Goal: Task Accomplishment & Management: Manage account settings

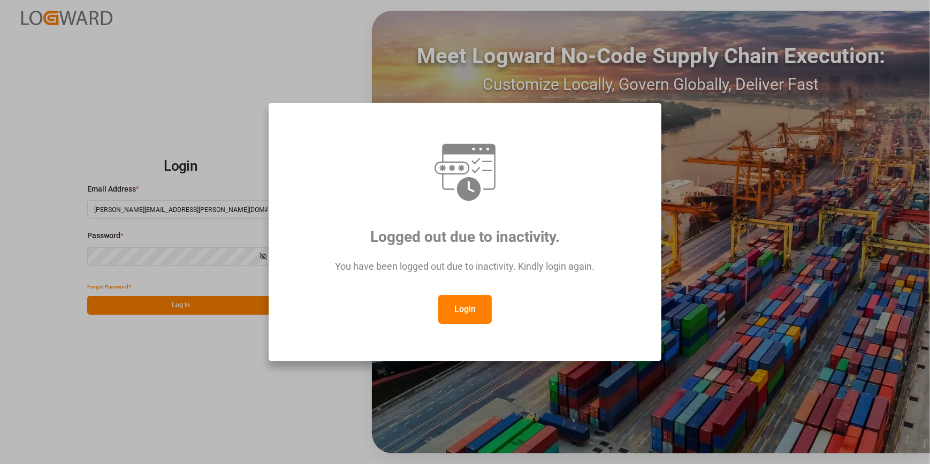
click at [451, 304] on button "Login" at bounding box center [465, 309] width 54 height 29
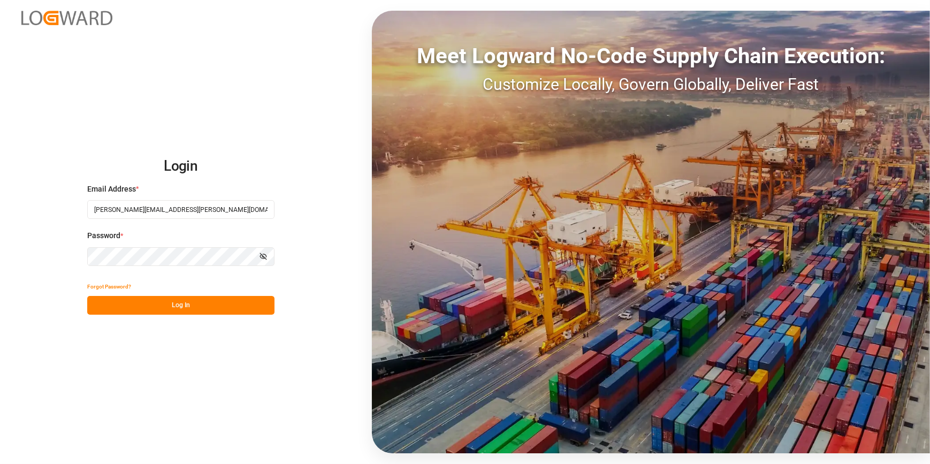
click at [225, 300] on button "Log In" at bounding box center [180, 305] width 187 height 19
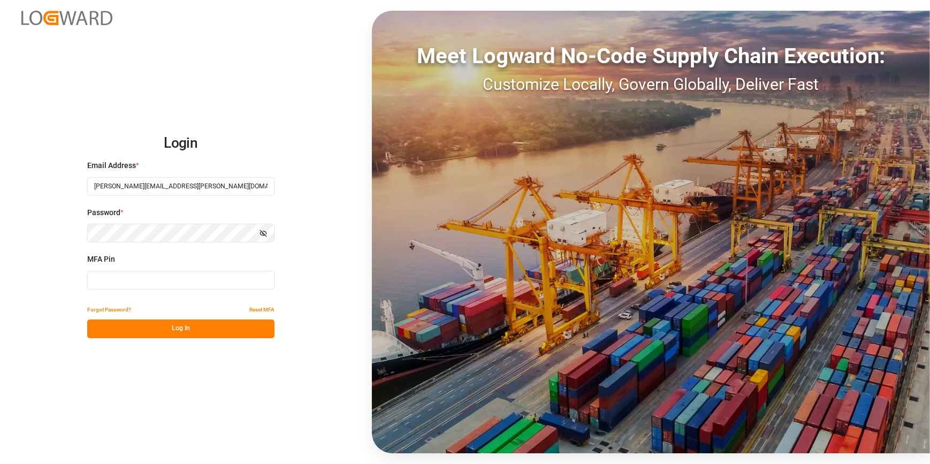
click at [200, 279] on input at bounding box center [180, 280] width 187 height 19
type input "203380"
click at [196, 330] on button "Log In" at bounding box center [180, 329] width 187 height 19
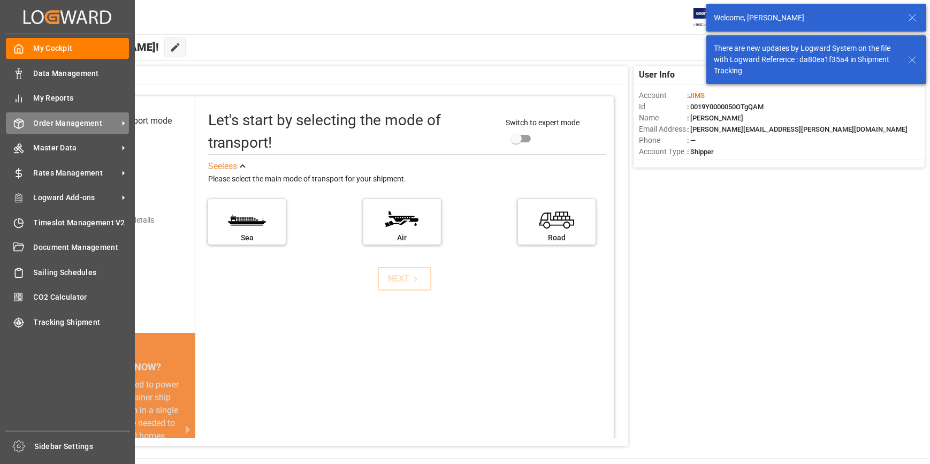
click at [59, 125] on span "Order Management" at bounding box center [76, 123] width 85 height 11
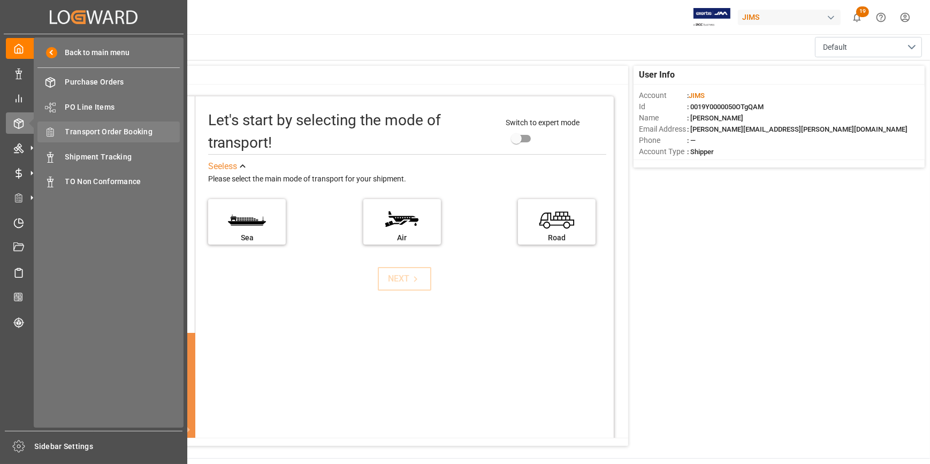
click at [108, 133] on span "Transport Order Booking" at bounding box center [122, 131] width 115 height 11
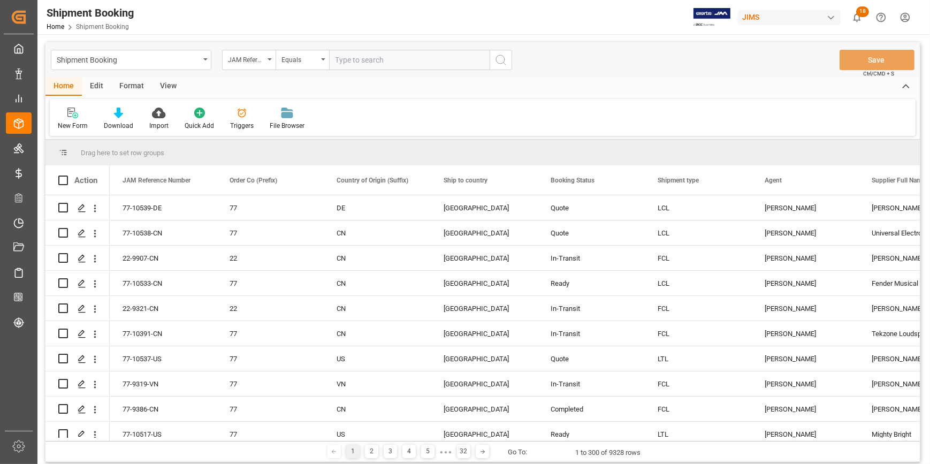
click at [380, 60] on input "text" at bounding box center [409, 60] width 161 height 20
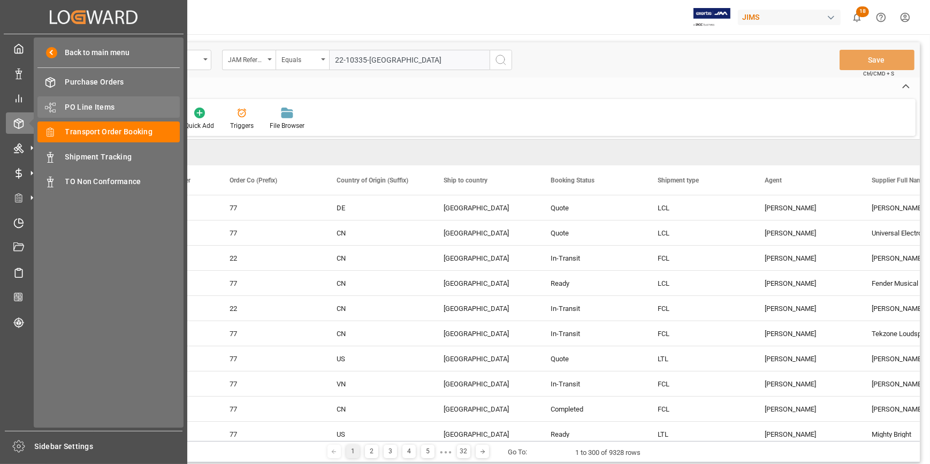
type input "22-10335-[GEOGRAPHIC_DATA]"
drag, startPoint x: 82, startPoint y: 110, endPoint x: 105, endPoint y: 114, distance: 22.9
click at [82, 109] on span "PO Line Items" at bounding box center [122, 107] width 115 height 11
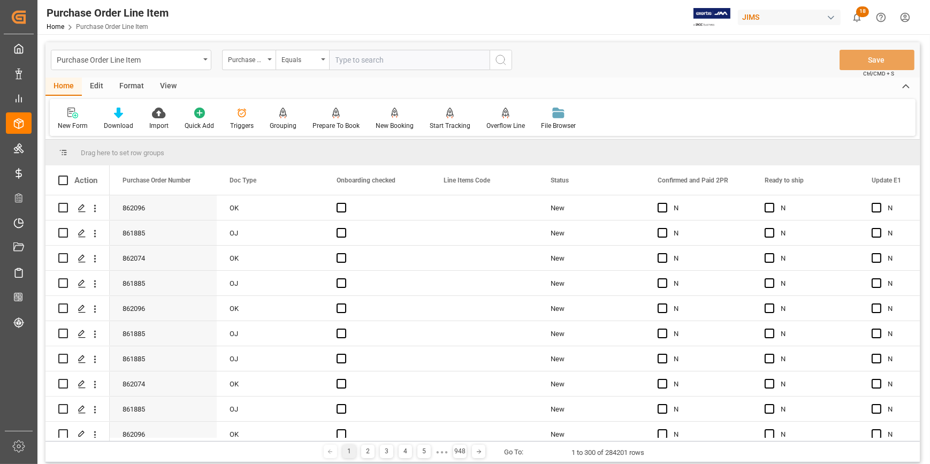
click at [352, 57] on input "text" at bounding box center [409, 60] width 161 height 20
click at [252, 62] on div "Purchase Order Number" at bounding box center [246, 58] width 36 height 12
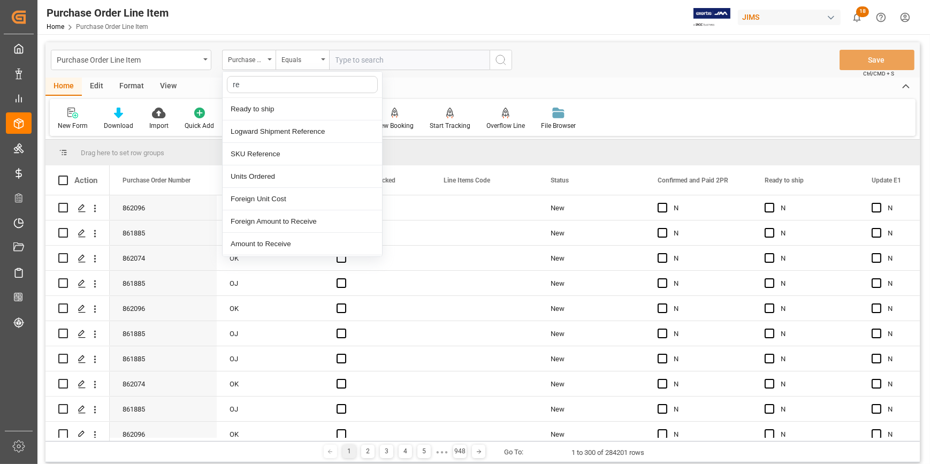
type input "ref"
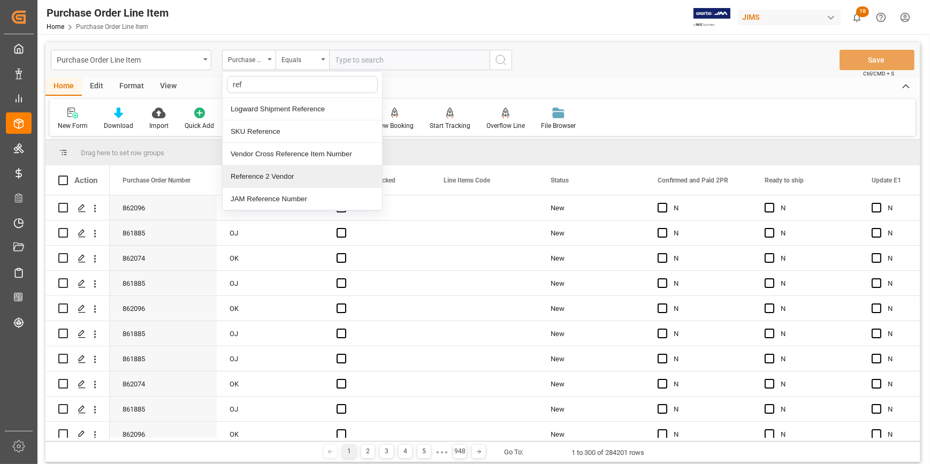
click at [284, 177] on div "Reference 2 Vendor" at bounding box center [303, 176] width 160 height 22
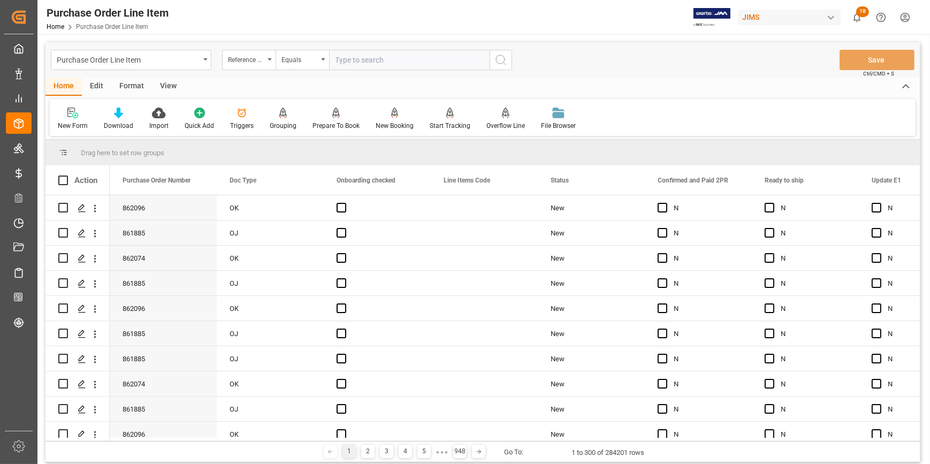
click at [357, 61] on input "text" at bounding box center [409, 60] width 161 height 20
paste input "22-10335-[GEOGRAPHIC_DATA]"
type input "22-10335-[GEOGRAPHIC_DATA]"
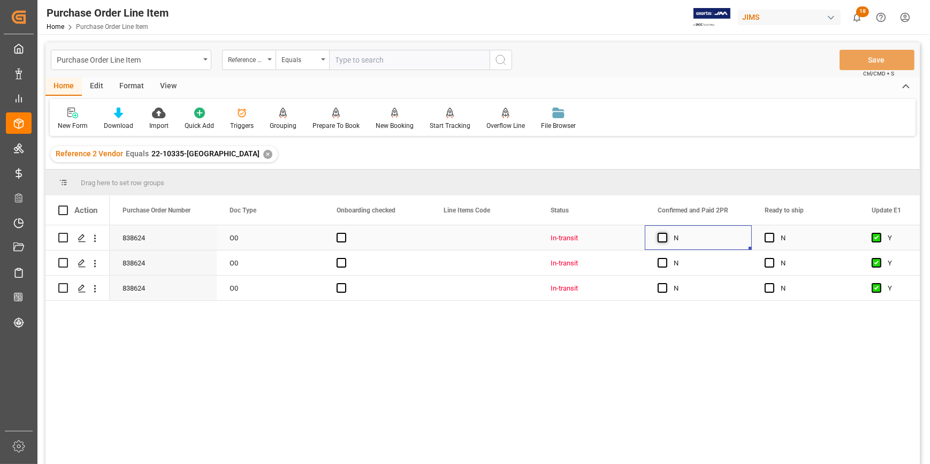
click at [661, 237] on span "Press SPACE to select this row." at bounding box center [663, 238] width 10 height 10
click at [666, 233] on input "Press SPACE to select this row." at bounding box center [666, 233] width 0 height 0
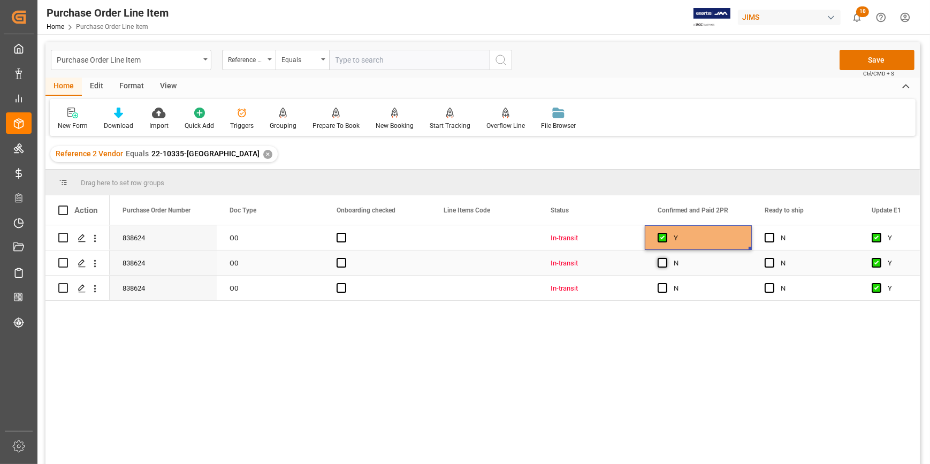
click at [666, 266] on span "Press SPACE to select this row." at bounding box center [663, 263] width 10 height 10
click at [666, 258] on input "Press SPACE to select this row." at bounding box center [666, 258] width 0 height 0
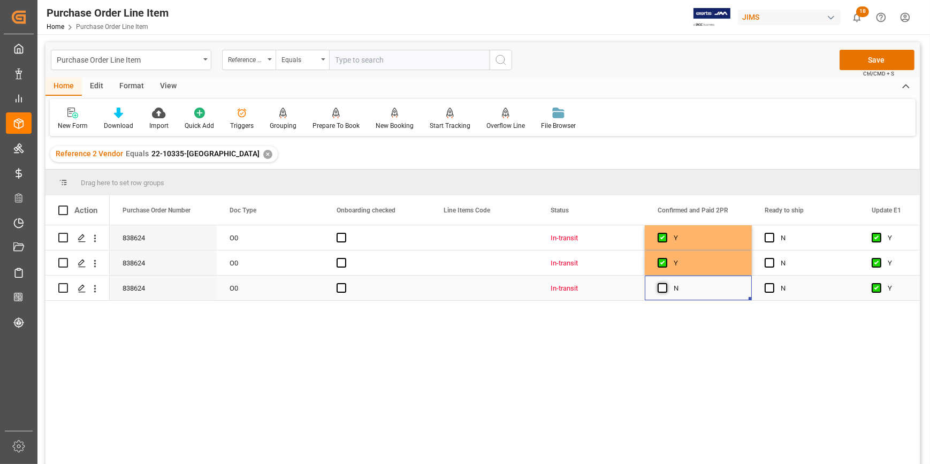
click at [664, 292] on span "Press SPACE to select this row." at bounding box center [663, 288] width 10 height 10
click at [666, 283] on input "Press SPACE to select this row." at bounding box center [666, 283] width 0 height 0
click at [868, 66] on button "Save" at bounding box center [877, 60] width 75 height 20
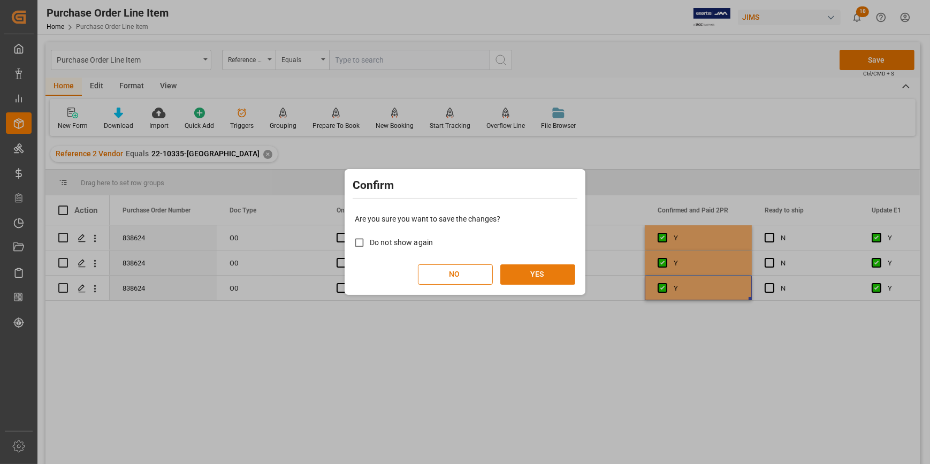
click at [547, 273] on button "YES" at bounding box center [538, 274] width 75 height 20
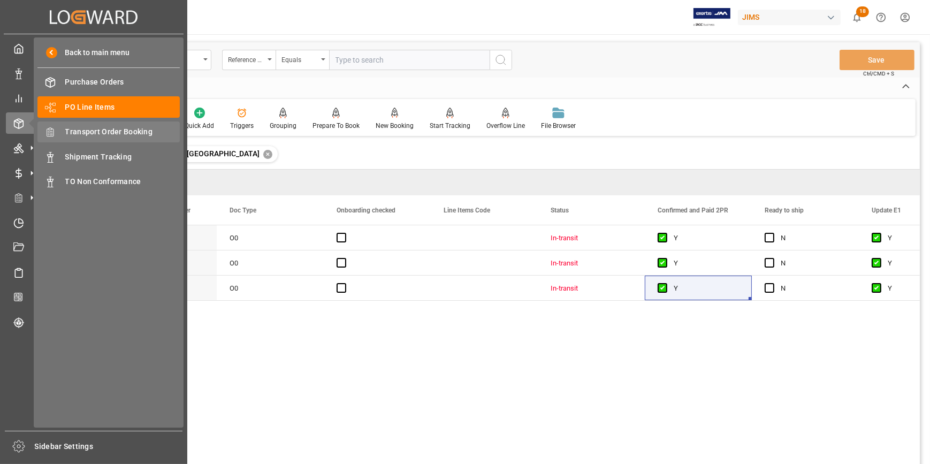
click at [104, 130] on span "Transport Order Booking" at bounding box center [122, 131] width 115 height 11
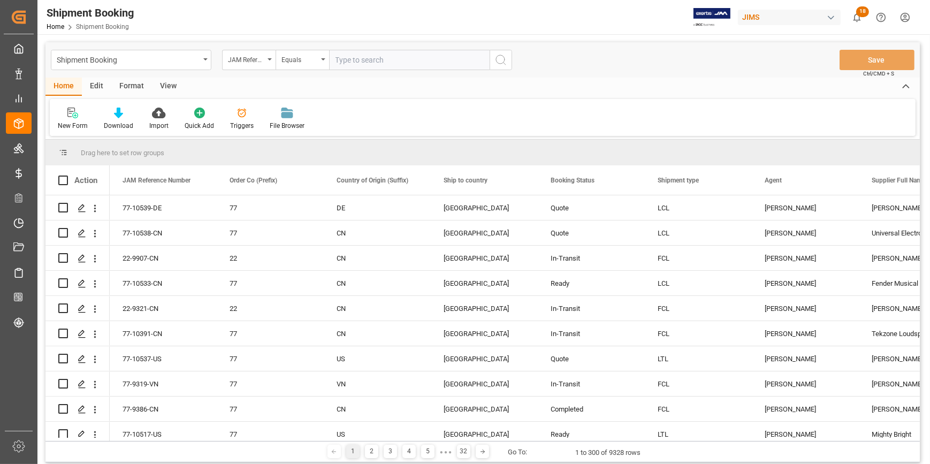
click at [359, 60] on input "text" at bounding box center [409, 60] width 161 height 20
paste input "22-10335-[GEOGRAPHIC_DATA]"
type input "22-10335-[GEOGRAPHIC_DATA]"
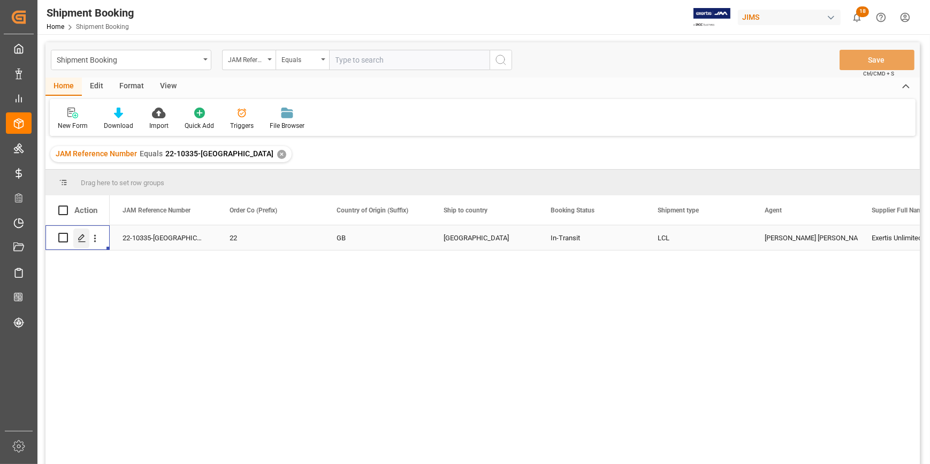
click at [85, 240] on icon "Press SPACE to select this row." at bounding box center [82, 238] width 9 height 9
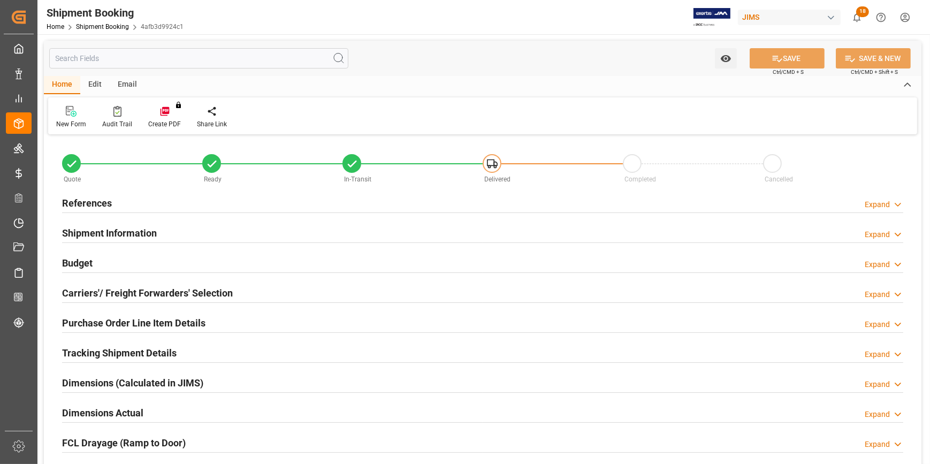
type input "0"
type input "48"
type input "24-07-2025"
click at [220, 208] on div "References Expand" at bounding box center [483, 202] width 842 height 20
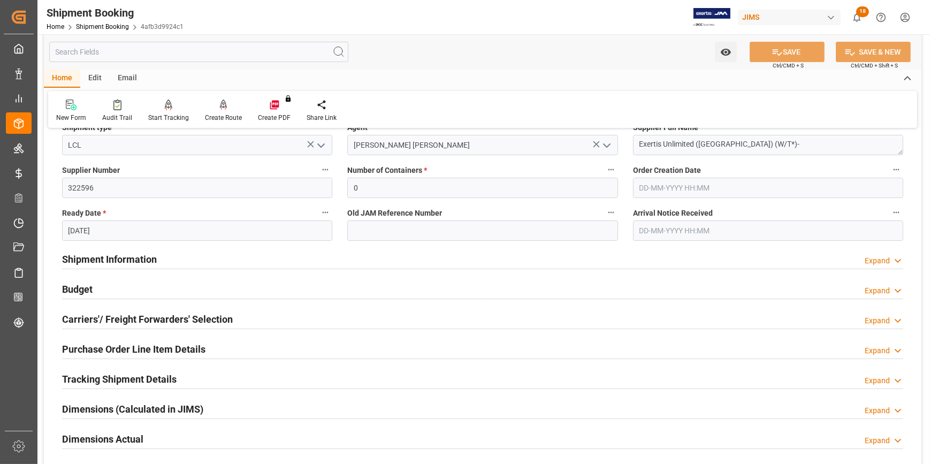
scroll to position [194, 0]
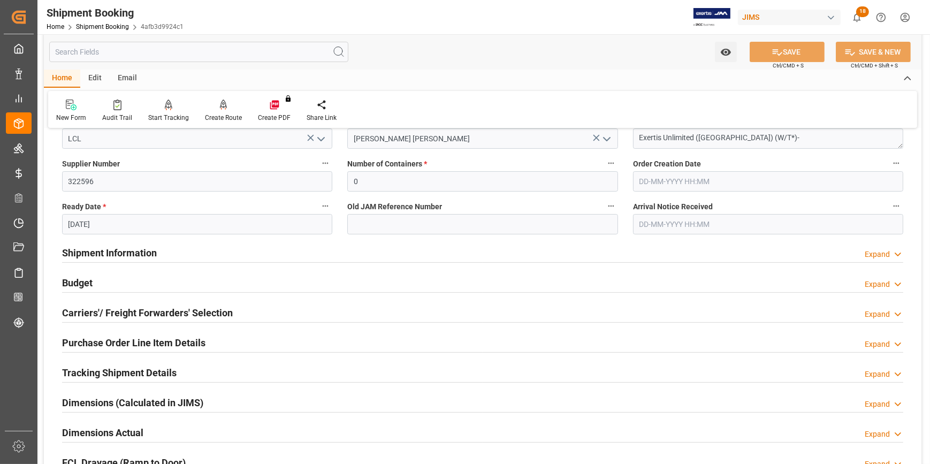
click at [191, 245] on div "Shipment Information Expand" at bounding box center [483, 252] width 842 height 20
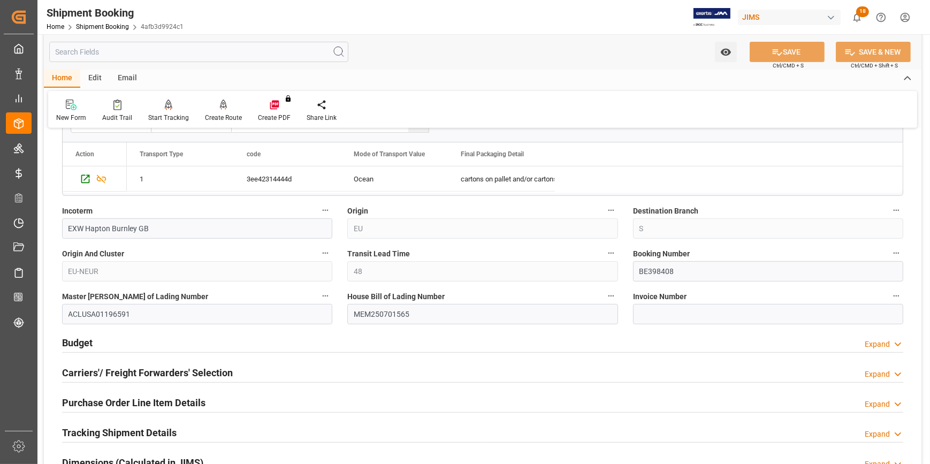
scroll to position [583, 0]
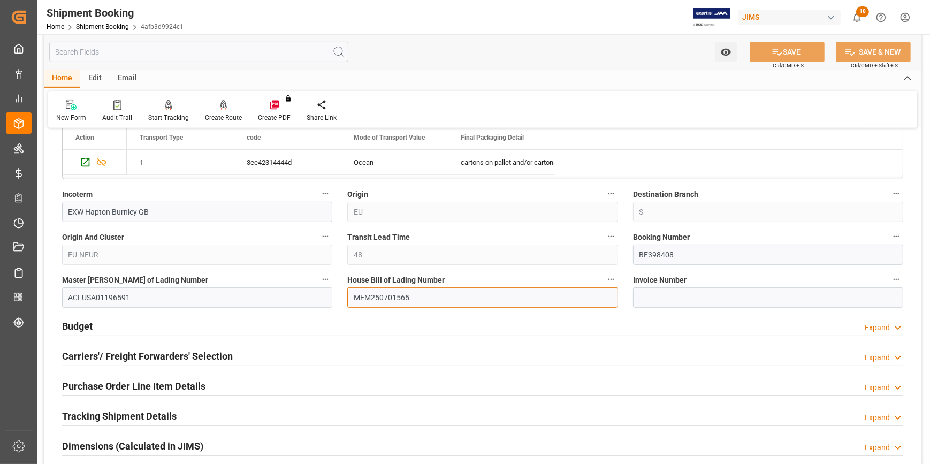
click at [353, 297] on input "MEM250701565" at bounding box center [482, 297] width 270 height 20
paste input "GFLO"
type input "GFLOMEM250701565"
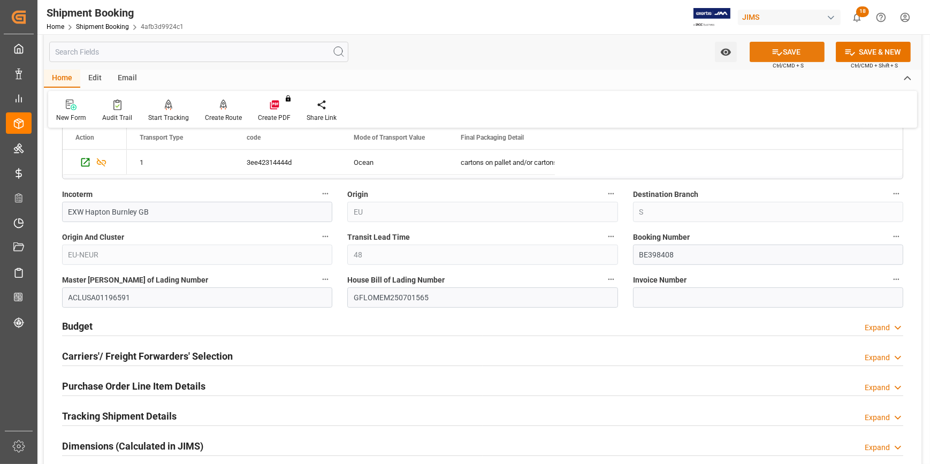
click at [791, 48] on button "SAVE" at bounding box center [787, 52] width 75 height 20
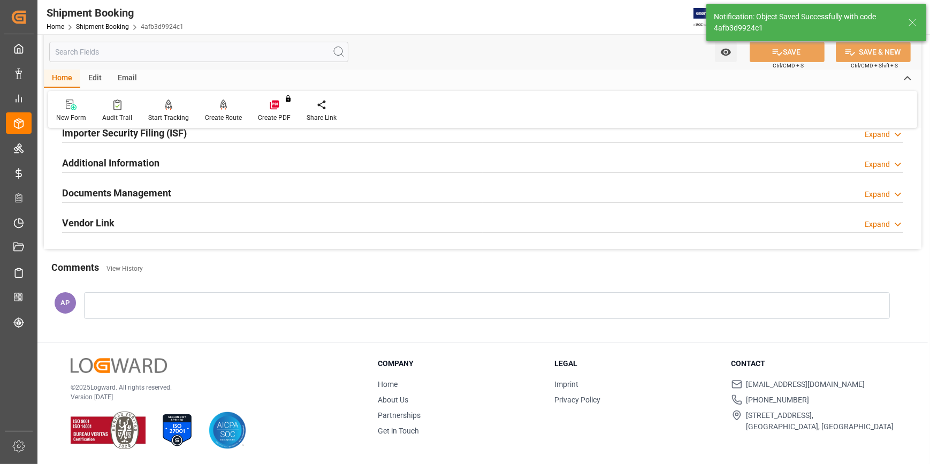
scroll to position [0, 0]
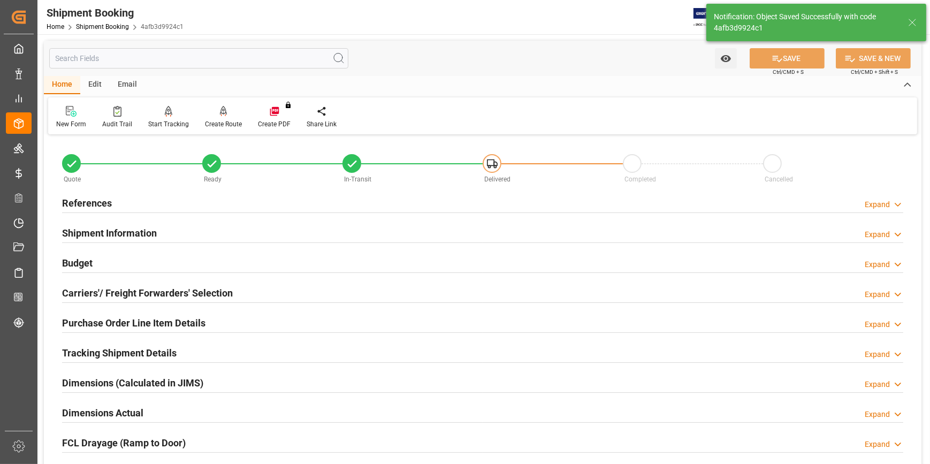
click at [223, 263] on div "Budget Expand" at bounding box center [483, 262] width 842 height 20
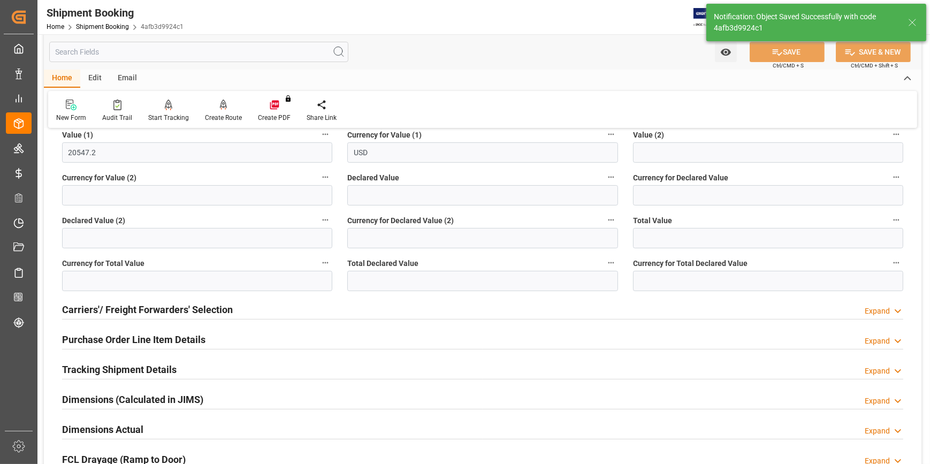
scroll to position [243, 0]
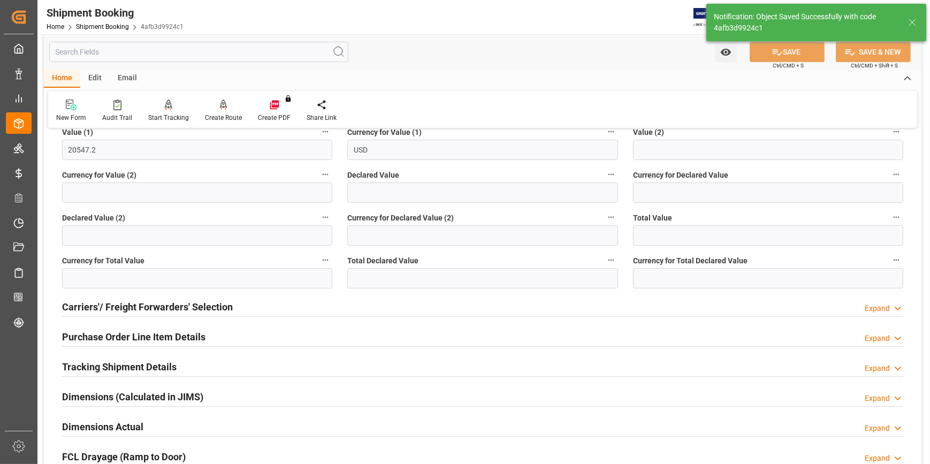
click at [266, 304] on div "Carriers'/ Freight Forwarders' Selection Expand" at bounding box center [483, 306] width 842 height 20
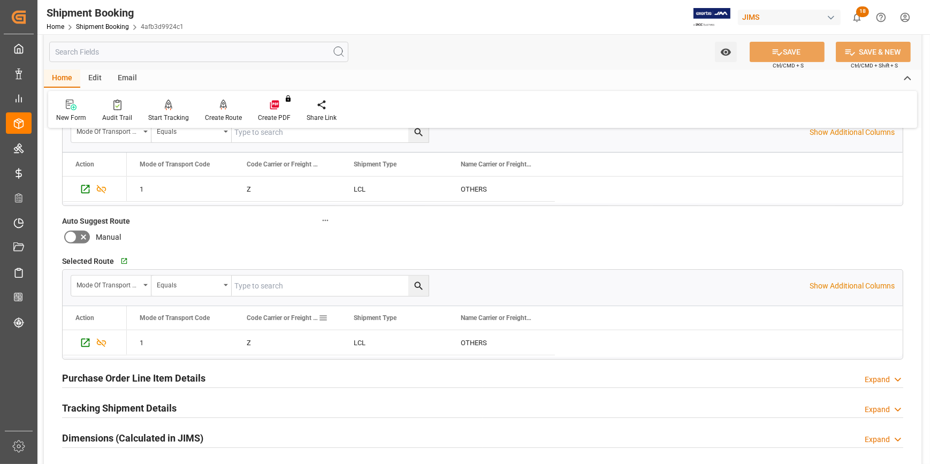
scroll to position [535, 0]
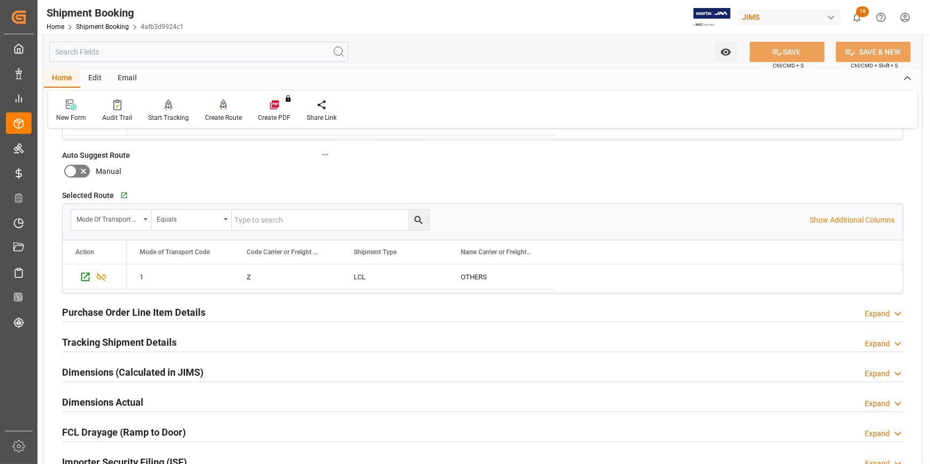
click at [246, 316] on div "Purchase Order Line Item Details Expand" at bounding box center [483, 311] width 842 height 20
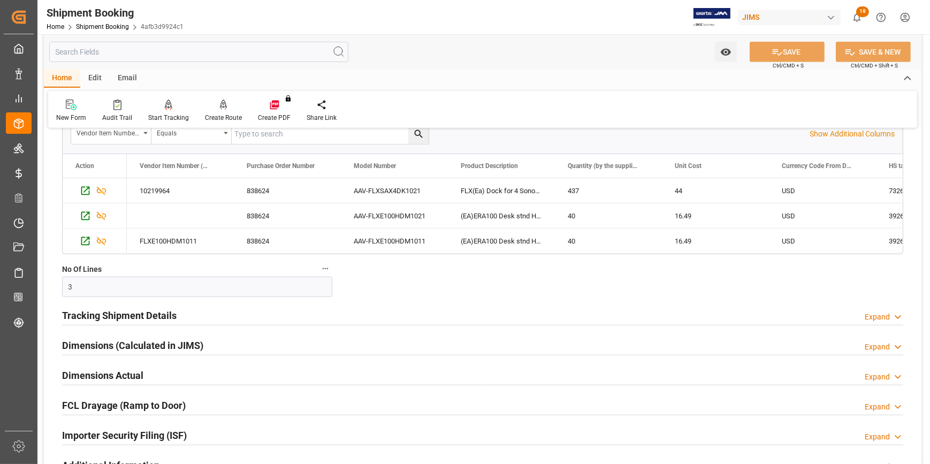
scroll to position [778, 0]
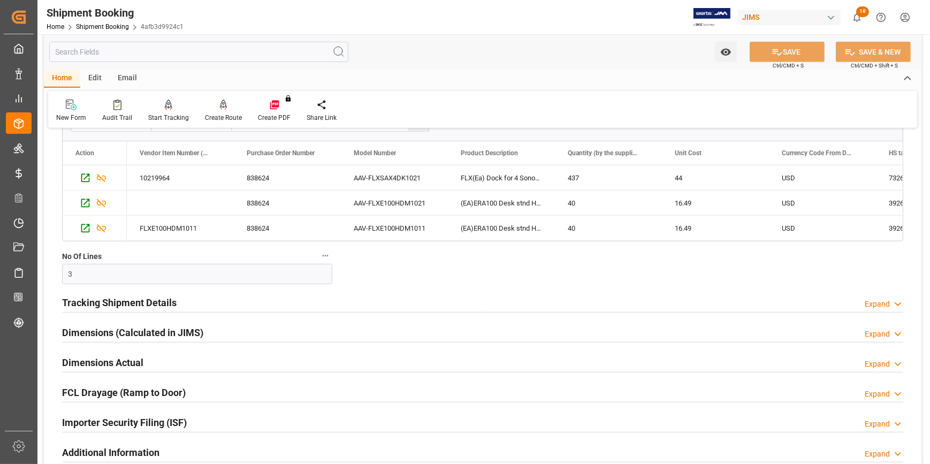
click at [223, 299] on div "Tracking Shipment Details Expand" at bounding box center [483, 302] width 842 height 20
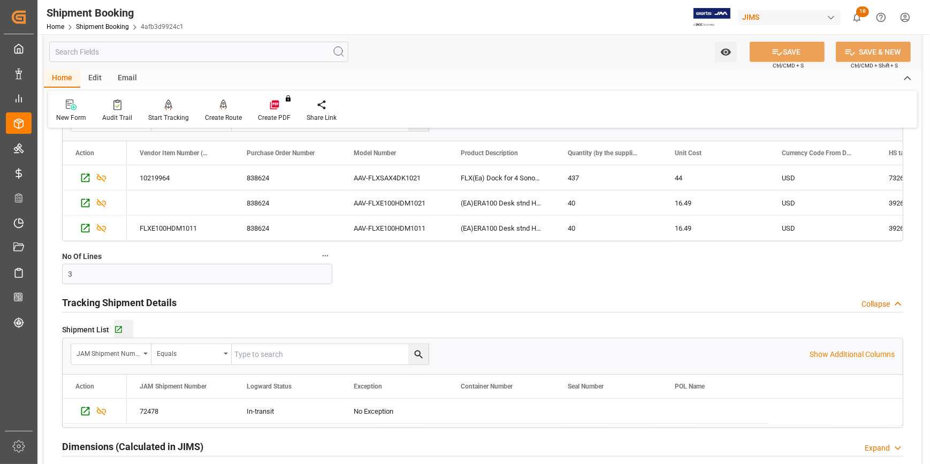
click at [123, 327] on div "Go to Shipment Tracking Grid" at bounding box center [123, 329] width 19 height 9
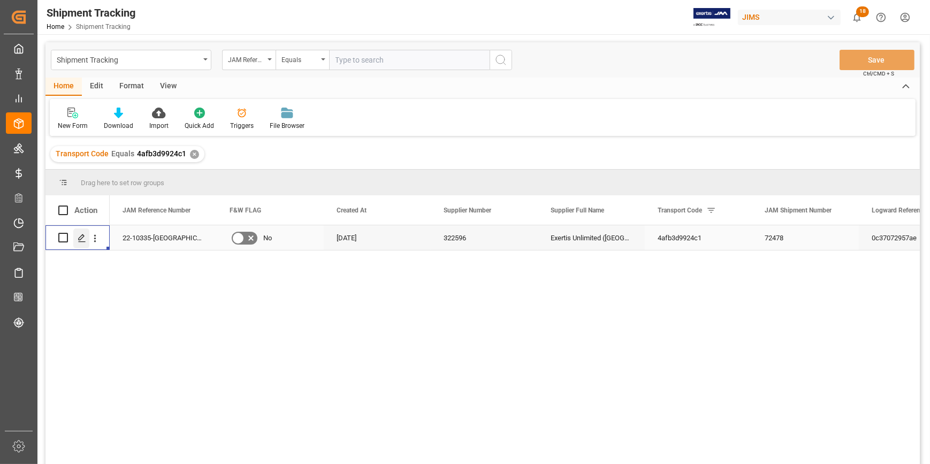
click at [79, 238] on polygon "Press SPACE to select this row." at bounding box center [81, 236] width 5 height 5
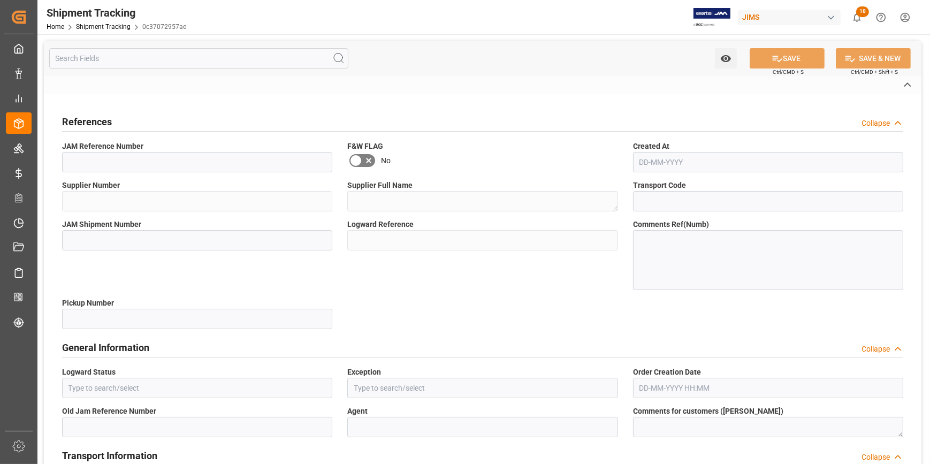
type input "22-10335-[GEOGRAPHIC_DATA]"
type input "322596"
type textarea "Exertis Unlimited ([GEOGRAPHIC_DATA]) (W/T*)-"
type input "4afb3d9924c1"
type input "72478"
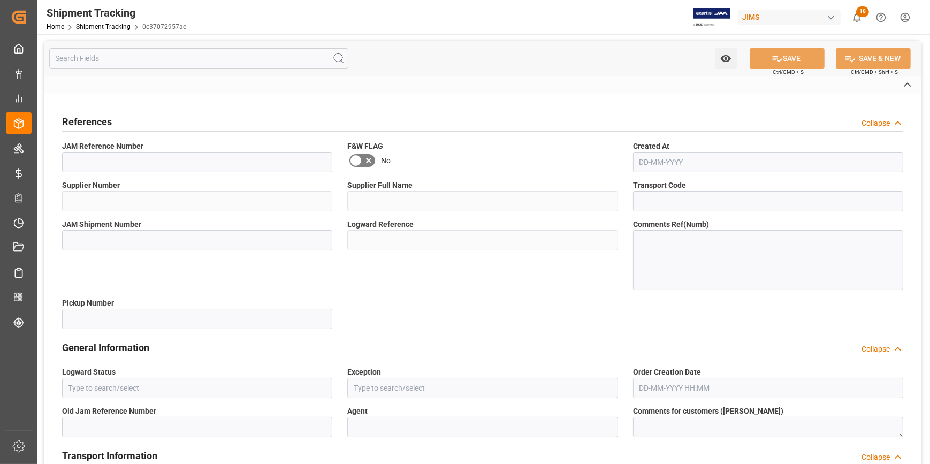
type input "0c37072957ae"
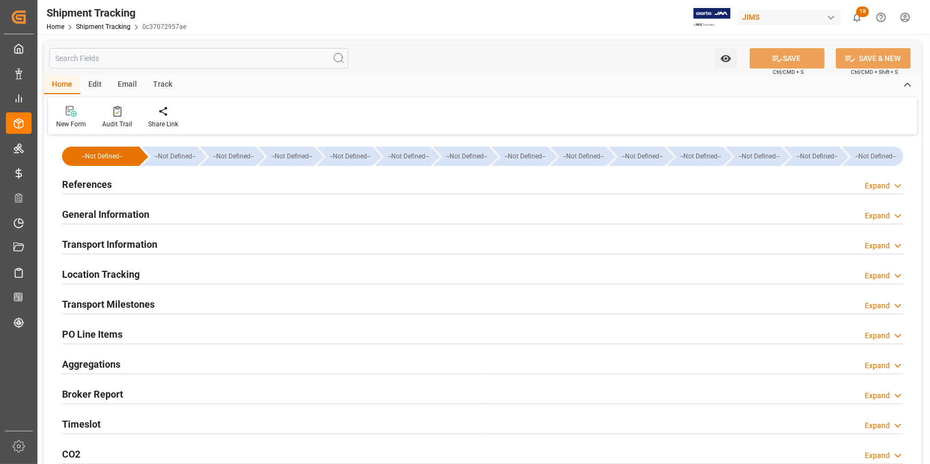
type input "[DATE]"
click at [181, 184] on div "References Expand" at bounding box center [483, 183] width 842 height 20
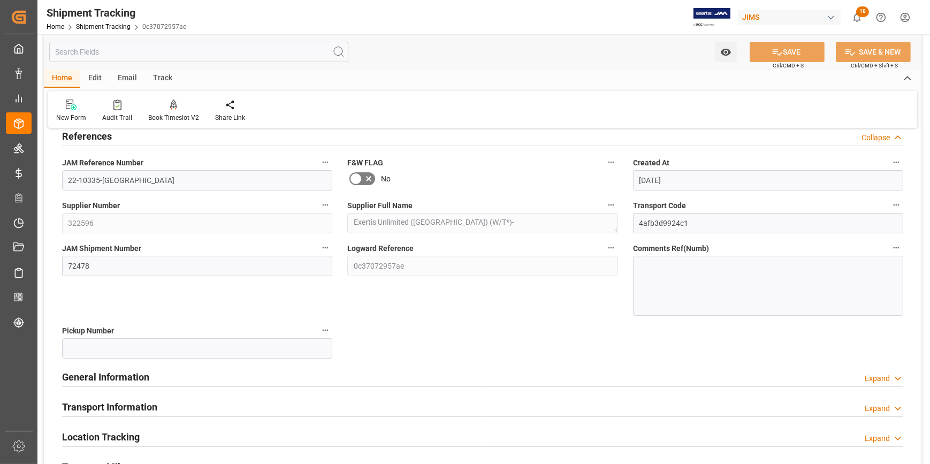
scroll to position [48, 0]
click at [232, 370] on div "General Information Expand" at bounding box center [483, 376] width 842 height 20
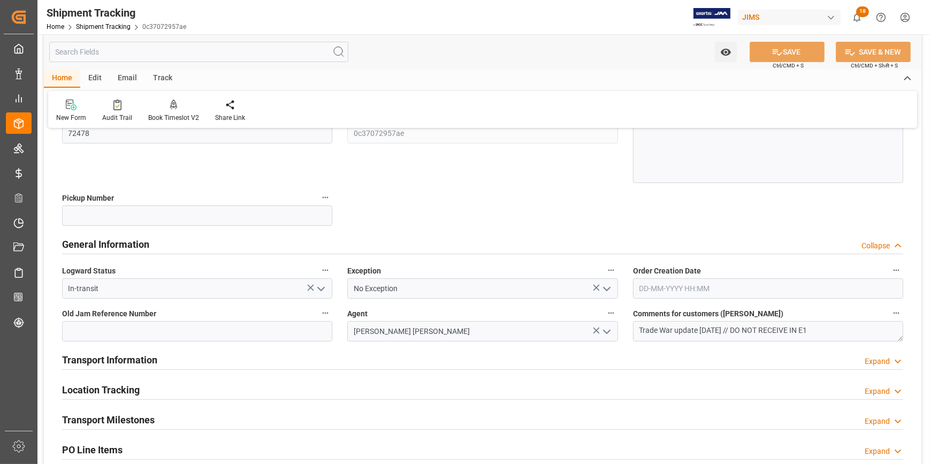
scroll to position [194, 0]
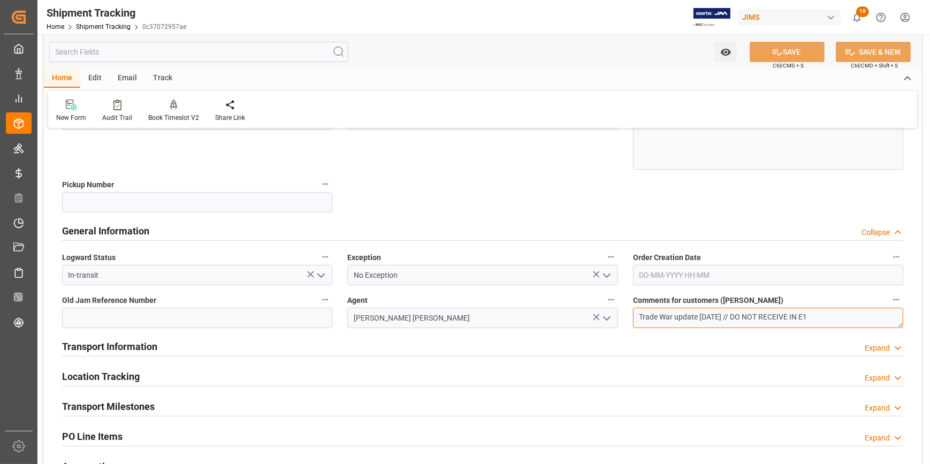
click at [749, 316] on textarea "Trade War update [DATE] // DO NOT RECEIVE IN E1" at bounding box center [768, 318] width 270 height 20
type textarea "Trade War update [DATE] // OK TO RECEIVE IN E1"
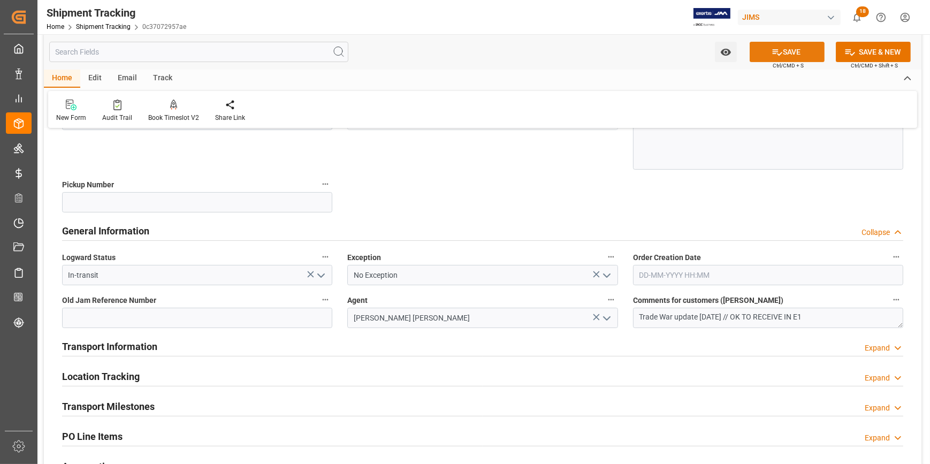
click at [769, 46] on button "SAVE" at bounding box center [787, 52] width 75 height 20
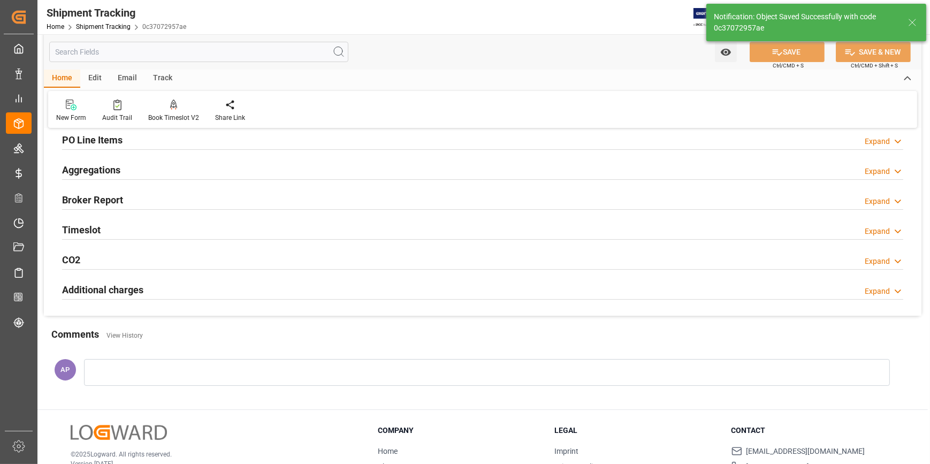
scroll to position [0, 0]
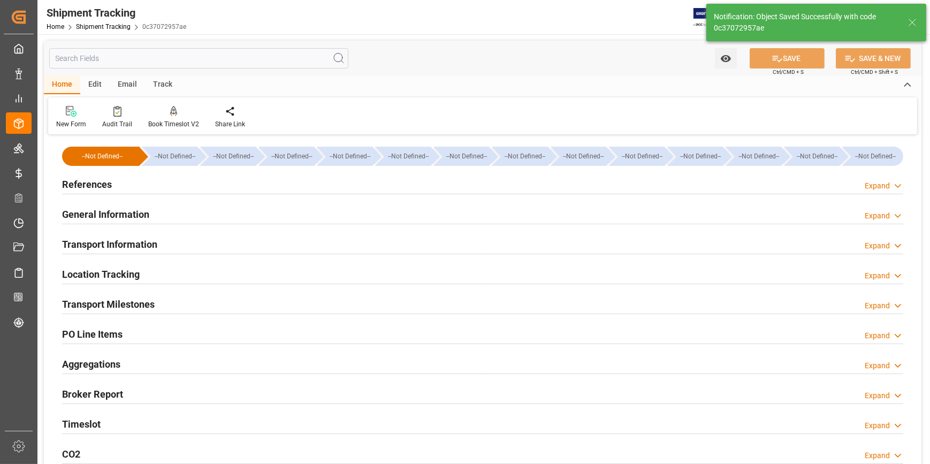
click at [233, 187] on div "References Expand" at bounding box center [483, 183] width 842 height 20
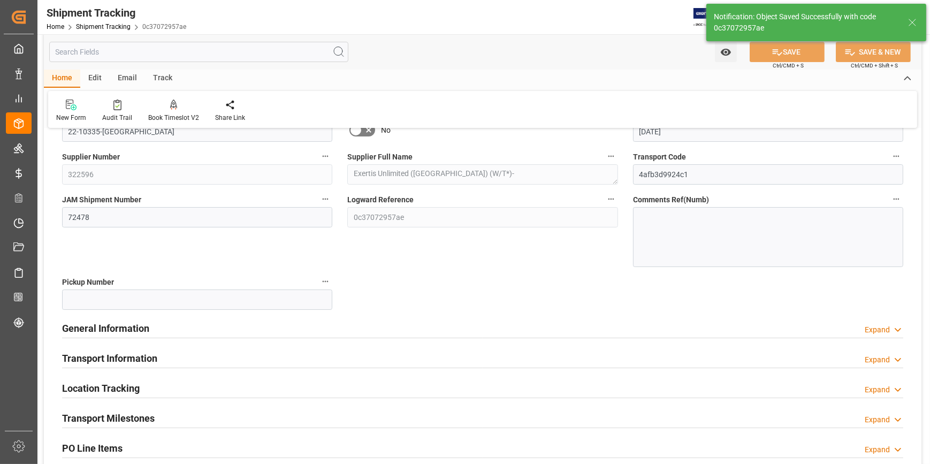
click at [248, 325] on div "General Information Expand" at bounding box center [483, 327] width 842 height 20
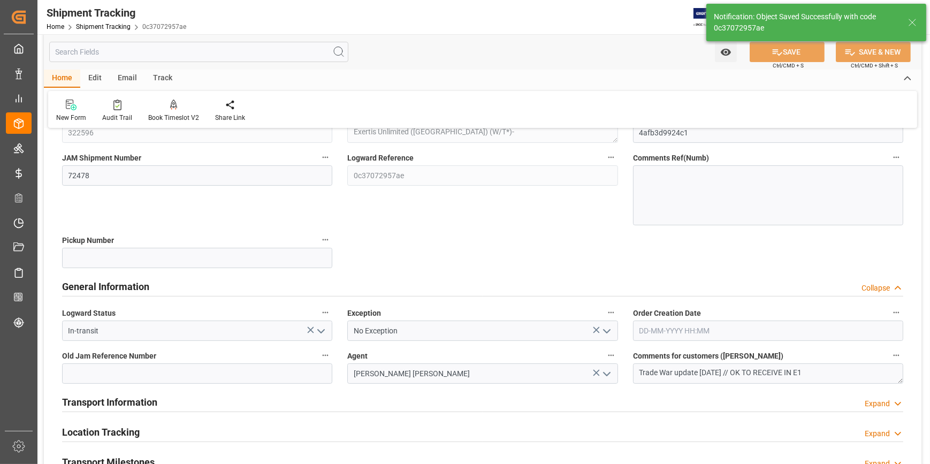
scroll to position [243, 0]
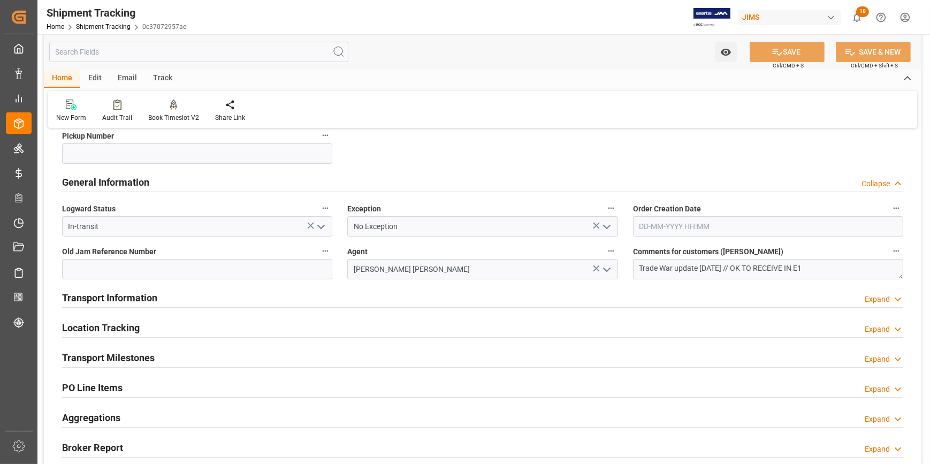
click at [234, 306] on div "Transport Information Expand" at bounding box center [483, 297] width 842 height 20
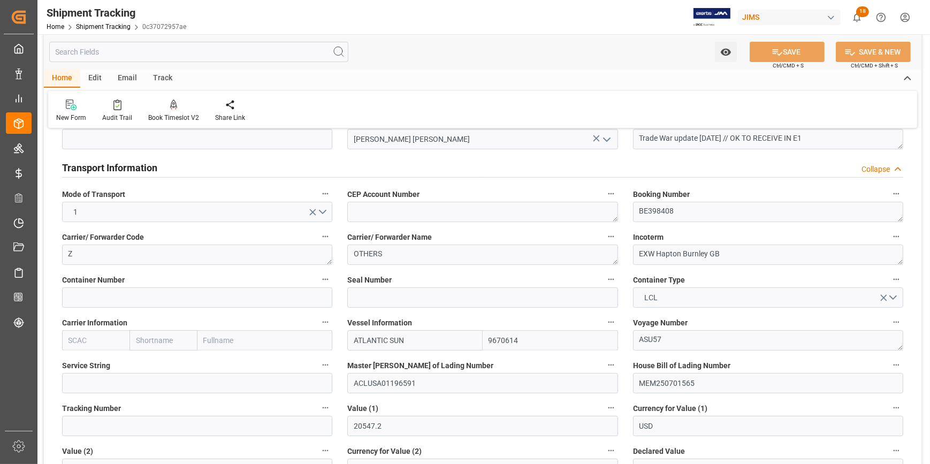
scroll to position [389, 0]
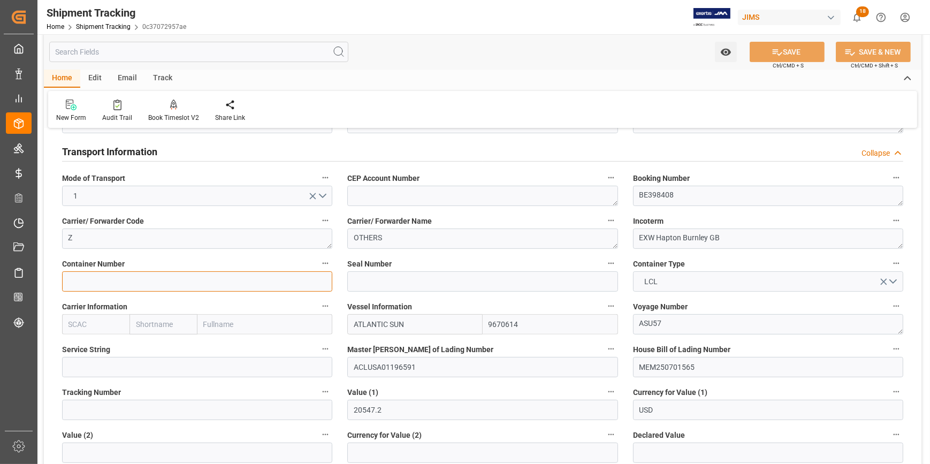
click at [137, 282] on input at bounding box center [197, 281] width 270 height 20
paste input "GCNU 4764102"
click at [88, 281] on input "GCNU 4764102" at bounding box center [197, 281] width 270 height 20
type input "GCNU4764102"
click at [396, 284] on input at bounding box center [482, 281] width 270 height 20
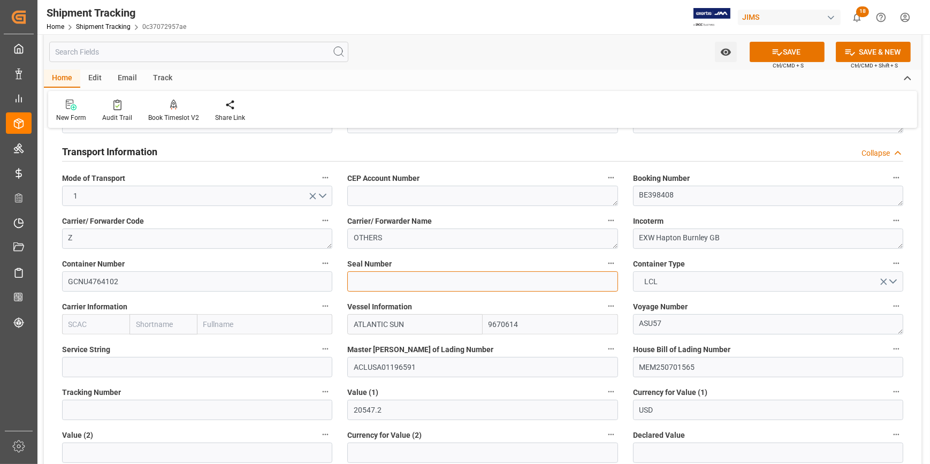
paste input "U1407856"
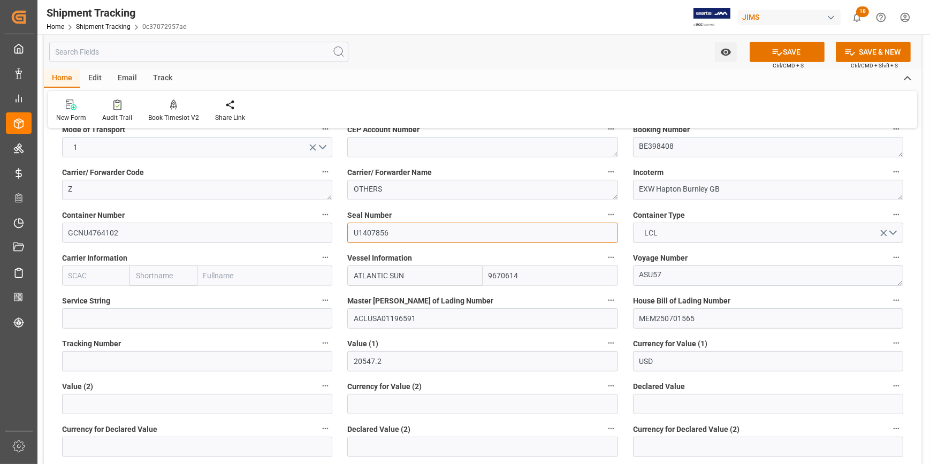
type input "U1407856"
click at [101, 278] on input "text" at bounding box center [95, 276] width 67 height 20
paste input "GFLO"
type input "GFLO"
click at [156, 296] on label "Service String" at bounding box center [197, 300] width 270 height 15
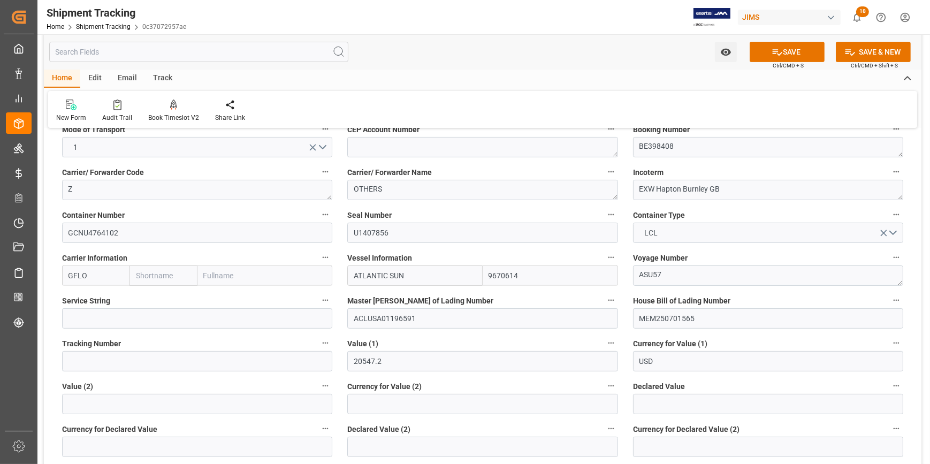
click at [319, 296] on button "Service String" at bounding box center [326, 300] width 14 height 14
click at [795, 54] on div at bounding box center [465, 232] width 930 height 464
click at [793, 54] on button "SAVE" at bounding box center [787, 52] width 75 height 20
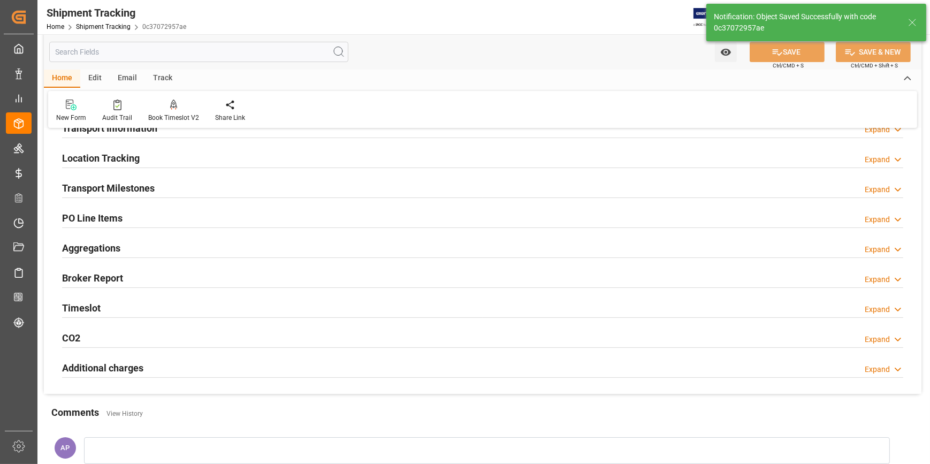
scroll to position [93, 0]
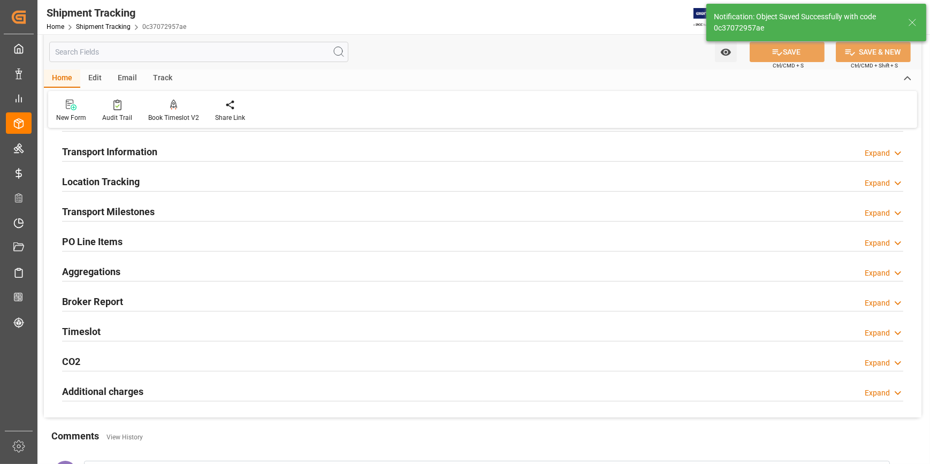
click at [192, 209] on div "Transport Milestones Expand" at bounding box center [483, 211] width 842 height 20
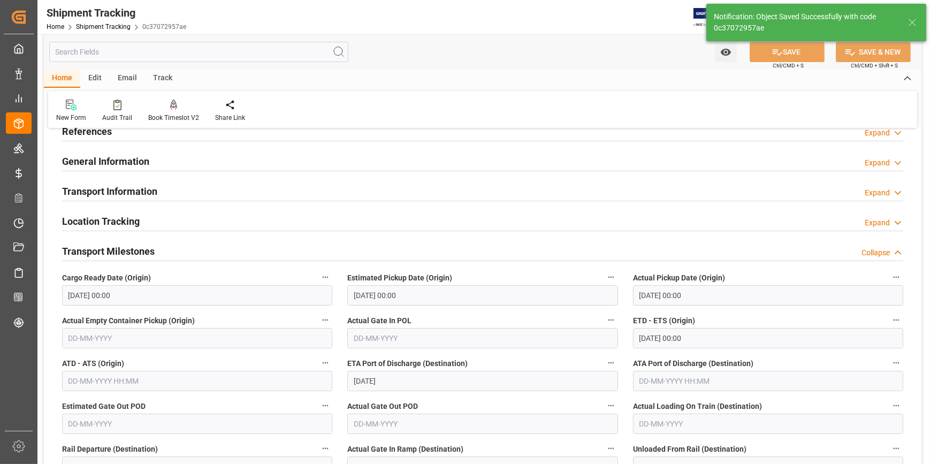
scroll to position [0, 0]
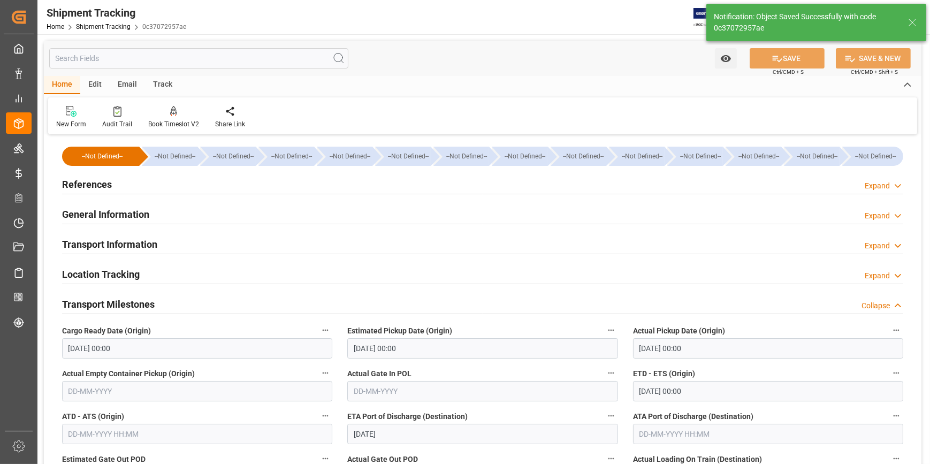
click at [198, 243] on div "Transport Information Expand" at bounding box center [483, 243] width 842 height 20
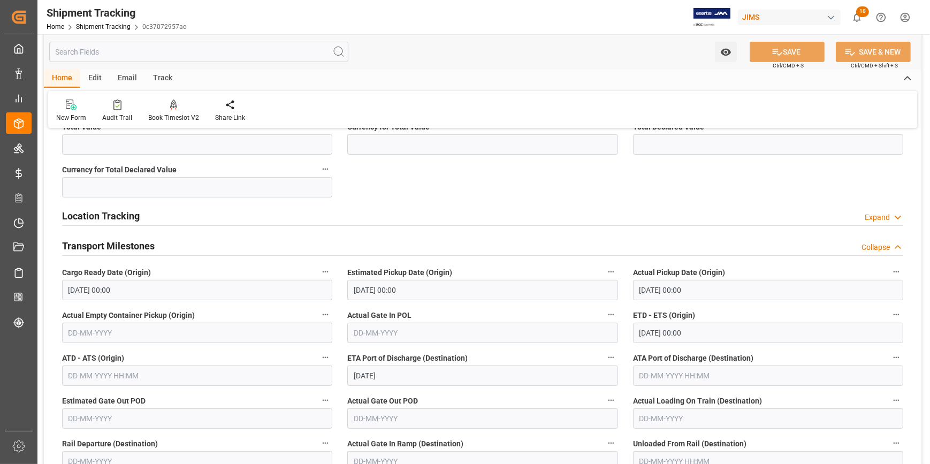
scroll to position [535, 0]
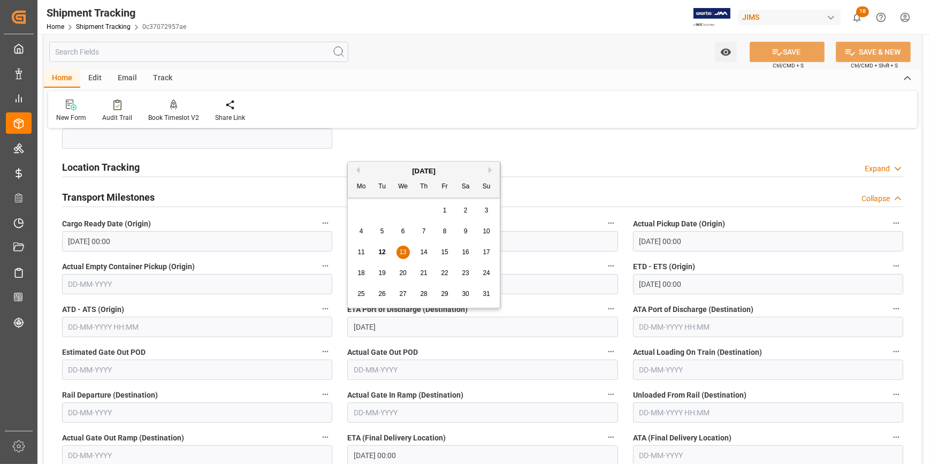
click at [398, 327] on input "[DATE]" at bounding box center [482, 327] width 270 height 20
click at [172, 327] on input "text" at bounding box center [197, 327] width 270 height 20
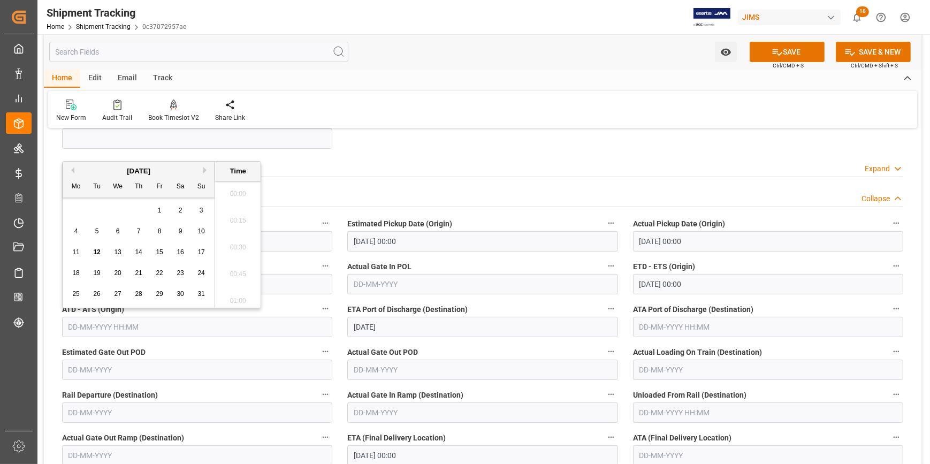
scroll to position [967, 0]
click at [158, 230] on span "8" at bounding box center [160, 231] width 4 height 7
type input "[DATE] 00:00"
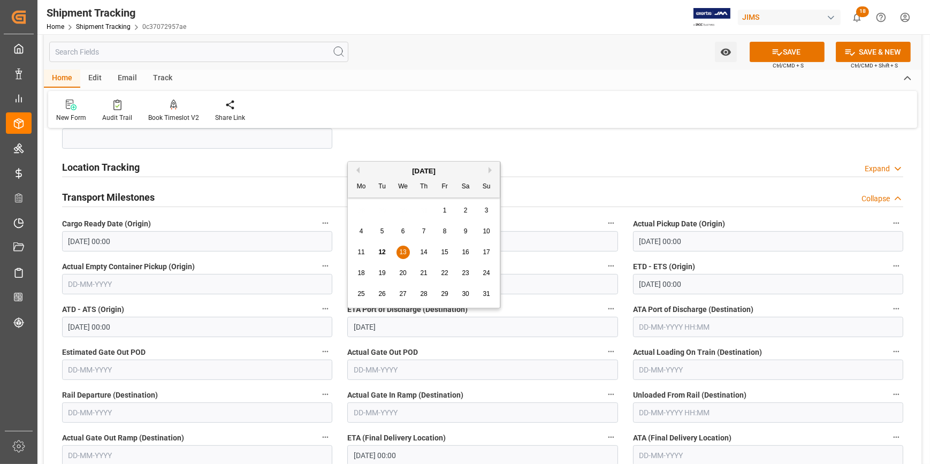
click at [408, 329] on input "[DATE]" at bounding box center [482, 327] width 270 height 20
click at [490, 170] on button "Next Month" at bounding box center [492, 170] width 6 height 6
click at [363, 209] on div "1" at bounding box center [361, 210] width 13 height 13
type input "[DATE]"
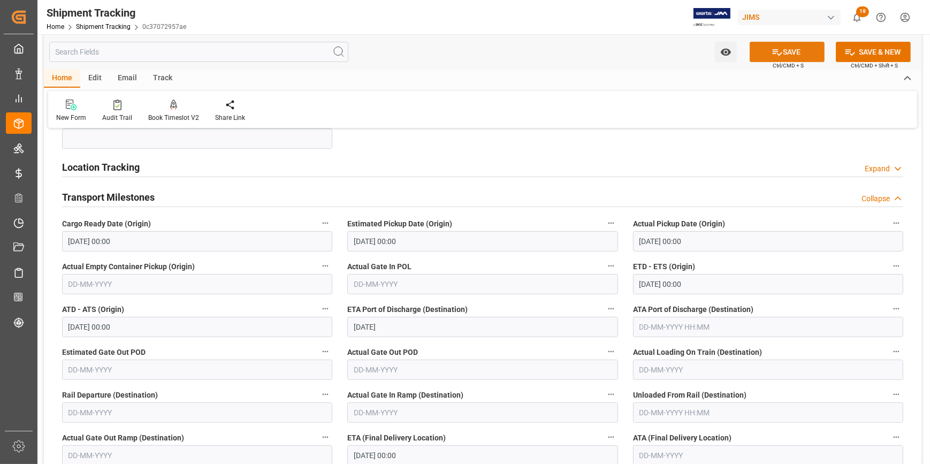
click at [787, 52] on button "SAVE" at bounding box center [787, 52] width 75 height 20
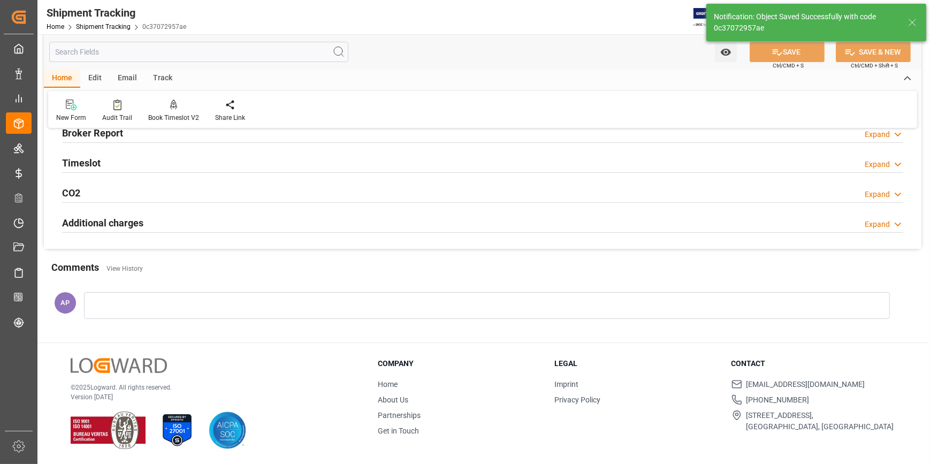
scroll to position [107, 0]
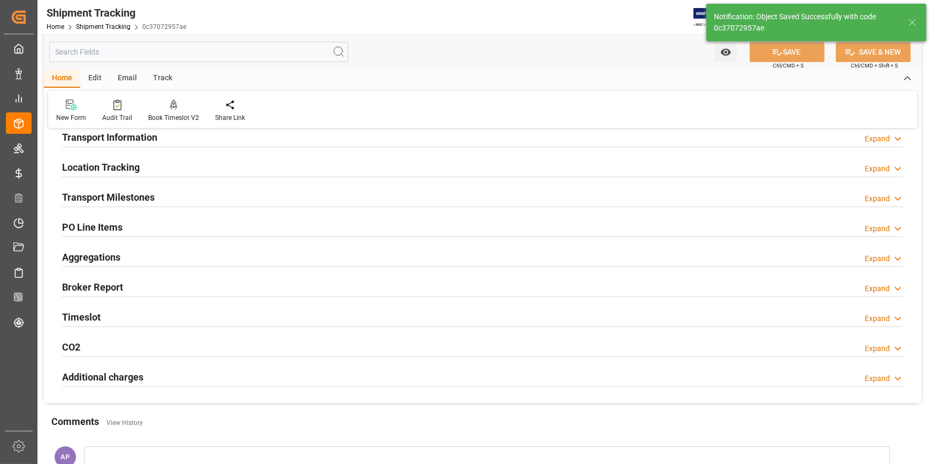
click at [235, 201] on div "Transport Milestones Expand" at bounding box center [483, 196] width 842 height 20
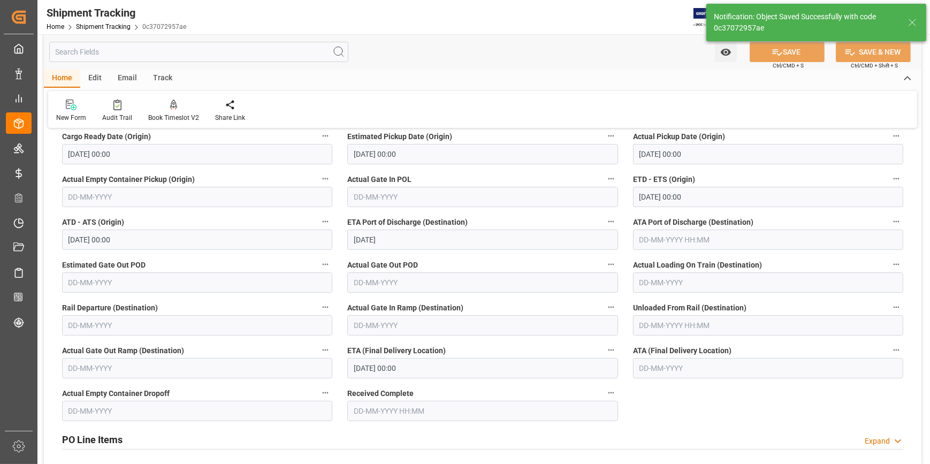
scroll to position [204, 0]
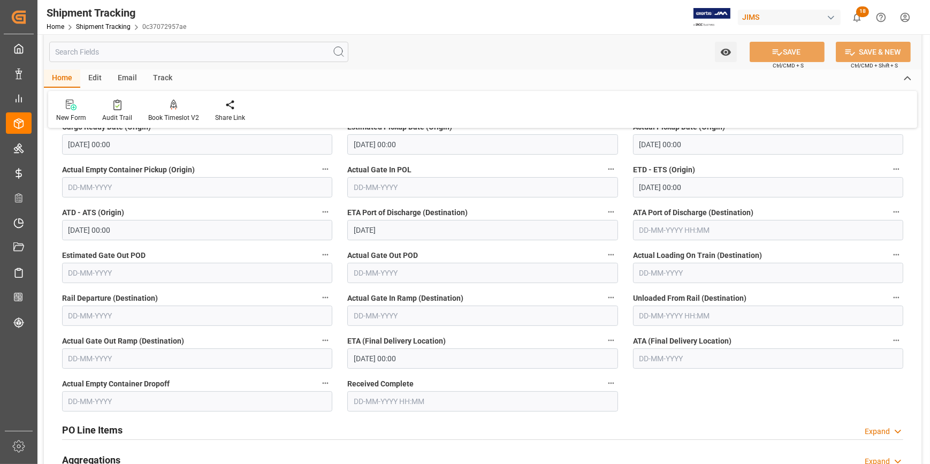
click at [420, 359] on input "[DATE] 00:00" at bounding box center [482, 358] width 270 height 20
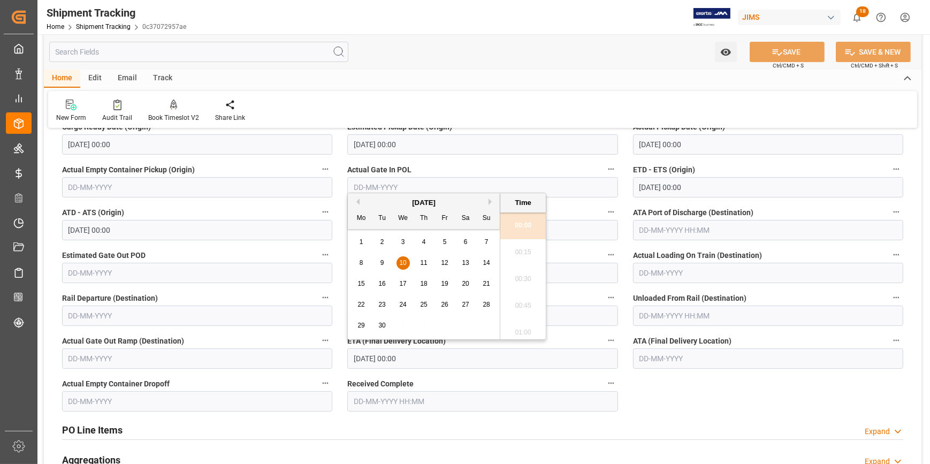
click at [382, 303] on span "23" at bounding box center [381, 304] width 7 height 7
type input "[DATE] 00:00"
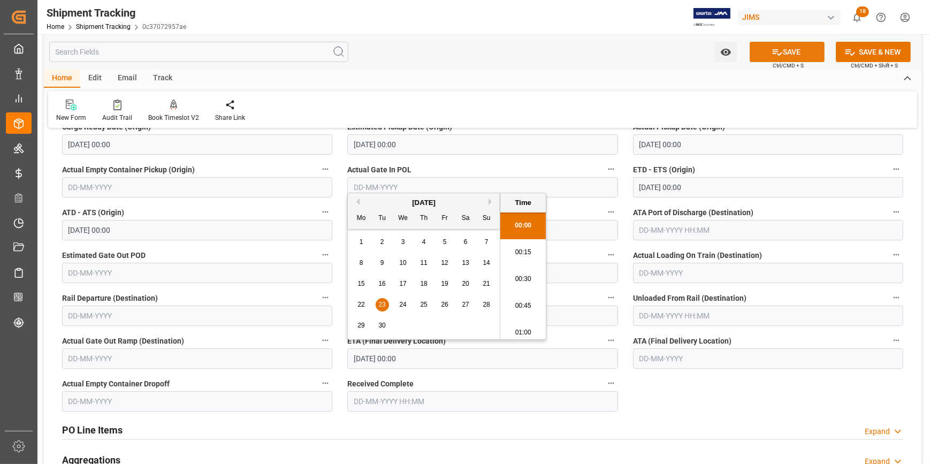
click at [783, 47] on button "SAVE" at bounding box center [787, 52] width 75 height 20
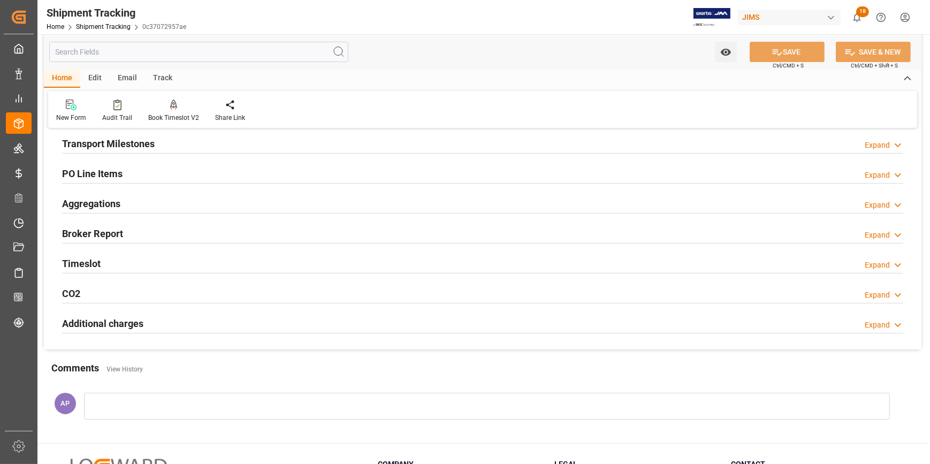
scroll to position [107, 0]
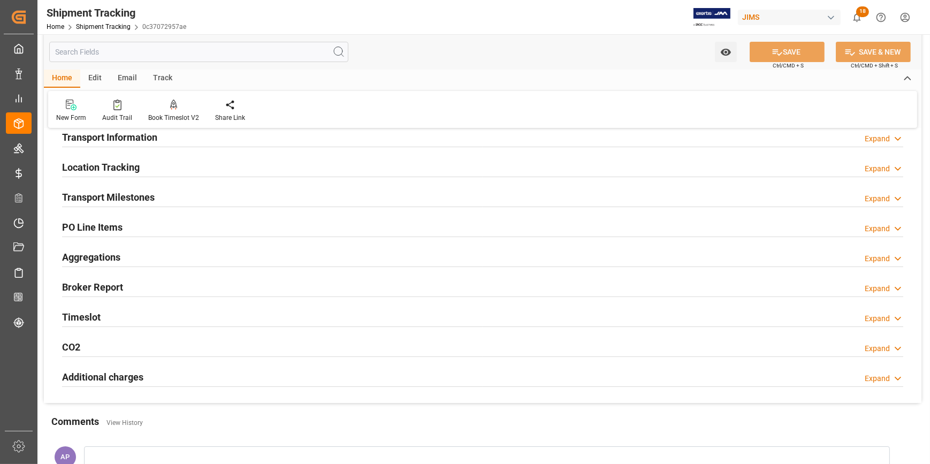
click at [221, 190] on div "Transport Milestones Expand" at bounding box center [483, 196] width 842 height 20
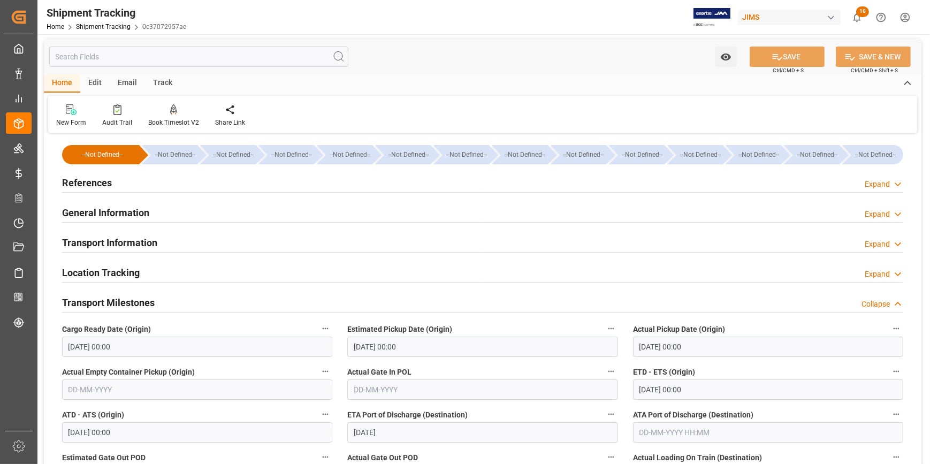
scroll to position [0, 0]
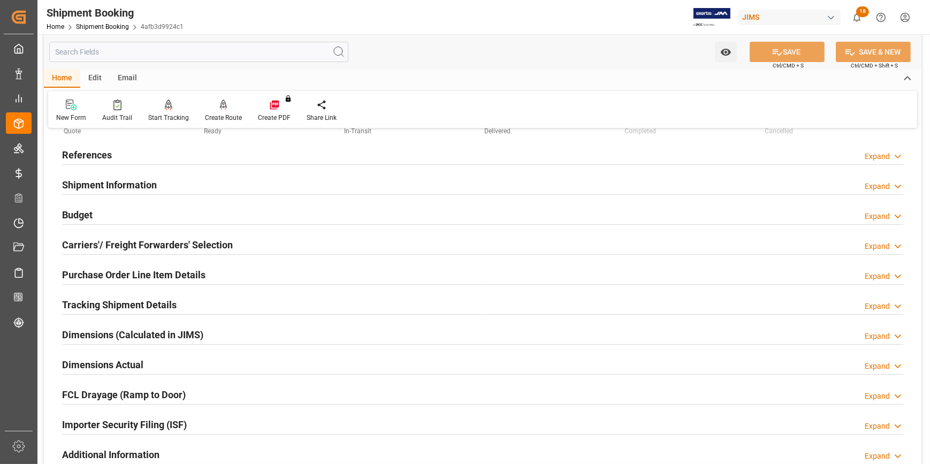
click at [176, 359] on div "Dimensions Actual Expand" at bounding box center [483, 364] width 842 height 20
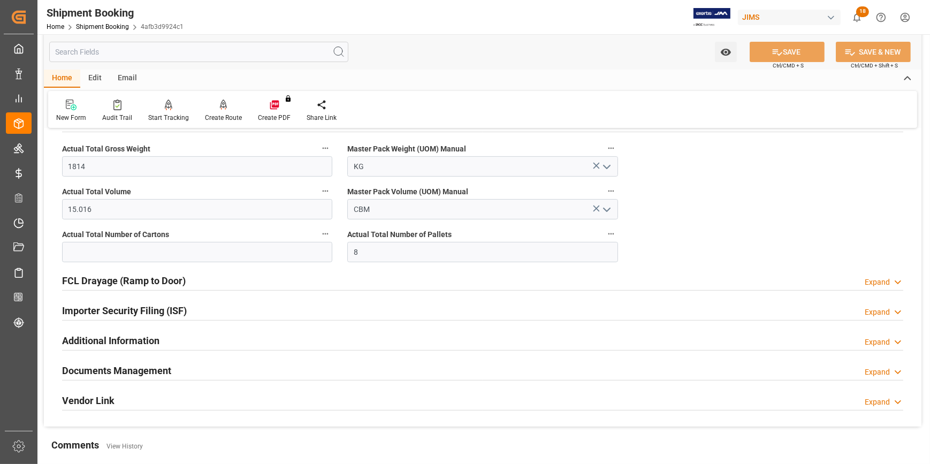
scroll to position [292, 0]
click at [217, 301] on div "Importer Security Filing (ISF) Expand" at bounding box center [483, 309] width 842 height 20
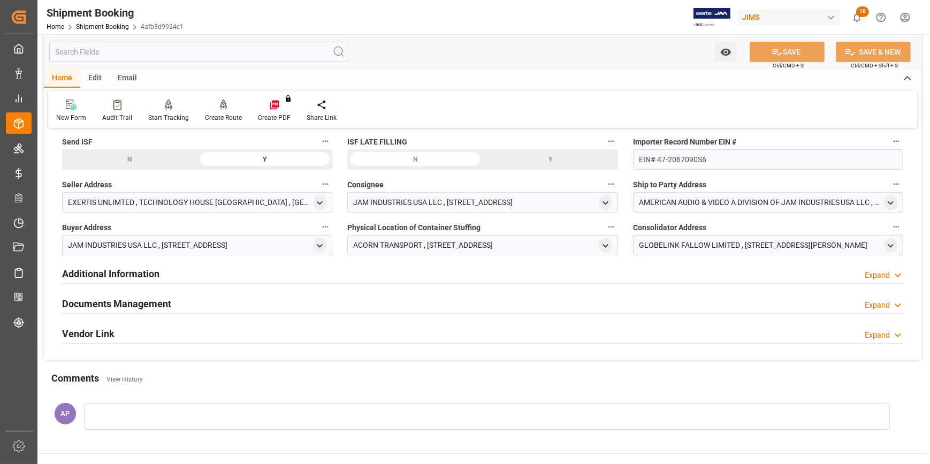
scroll to position [487, 0]
click at [199, 293] on div "Documents Management Expand" at bounding box center [483, 302] width 842 height 20
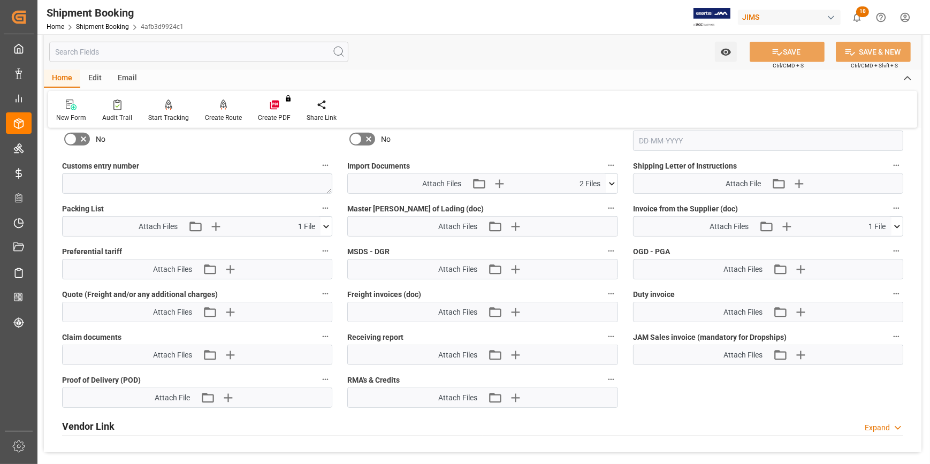
scroll to position [827, 0]
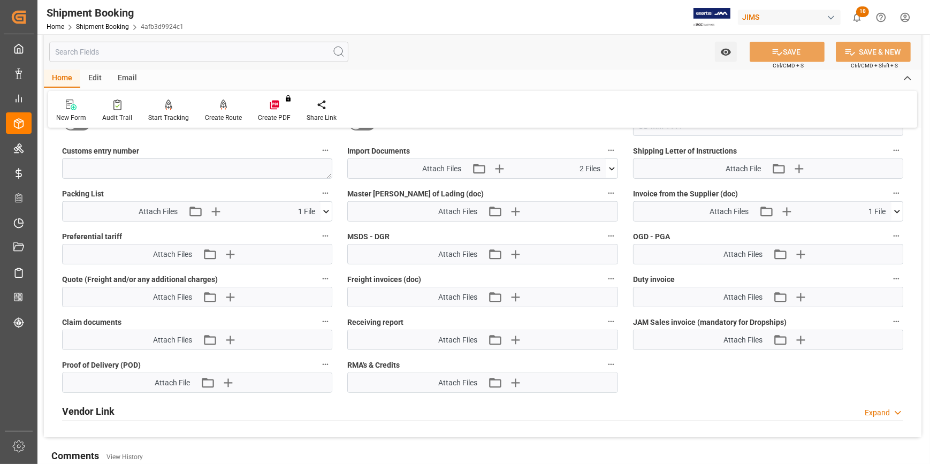
click at [614, 164] on icon at bounding box center [612, 168] width 11 height 11
click at [498, 165] on icon "button" at bounding box center [499, 169] width 10 height 10
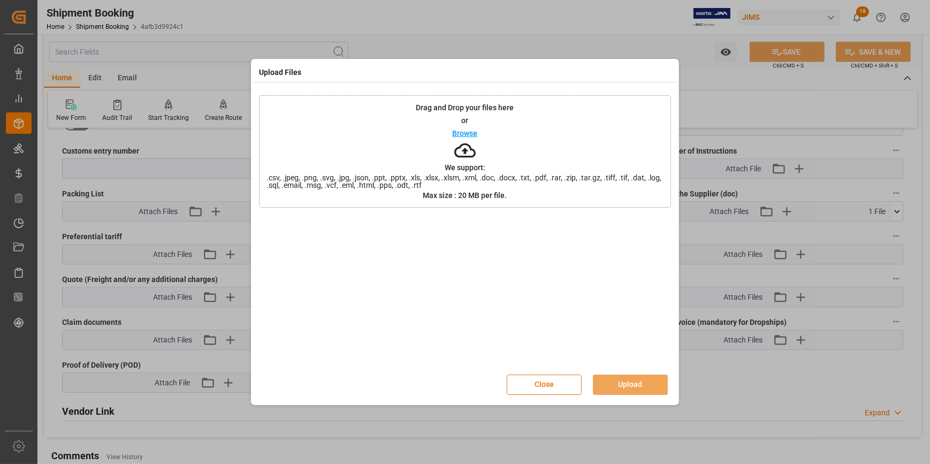
click at [467, 131] on p "Browse" at bounding box center [465, 133] width 25 height 7
click at [528, 381] on button "Close" at bounding box center [544, 385] width 75 height 20
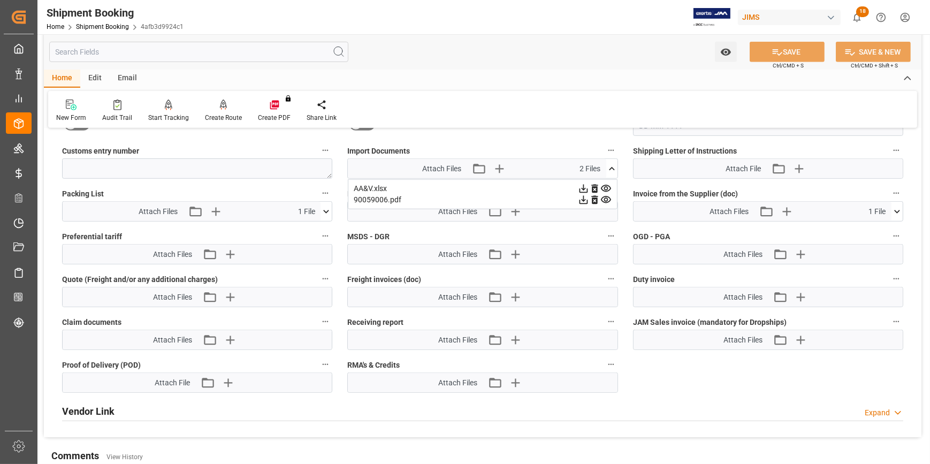
click at [589, 199] on icon at bounding box center [583, 199] width 11 height 11
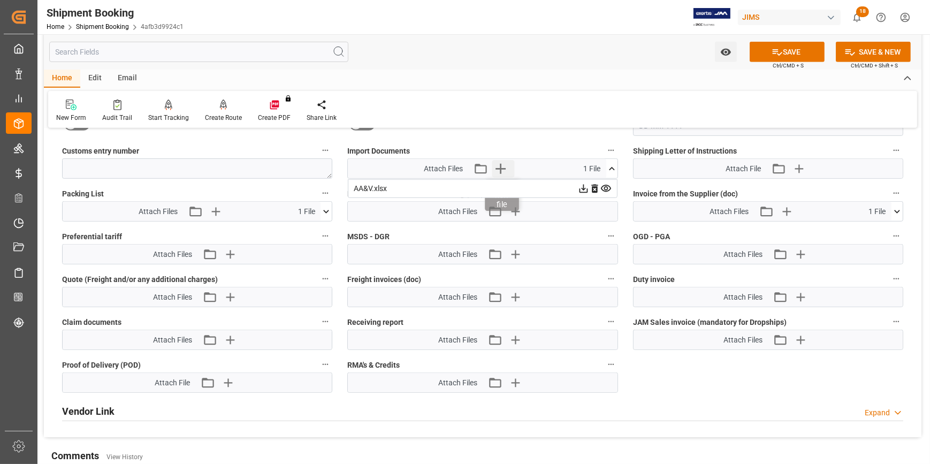
click at [500, 164] on icon "button" at bounding box center [500, 168] width 17 height 17
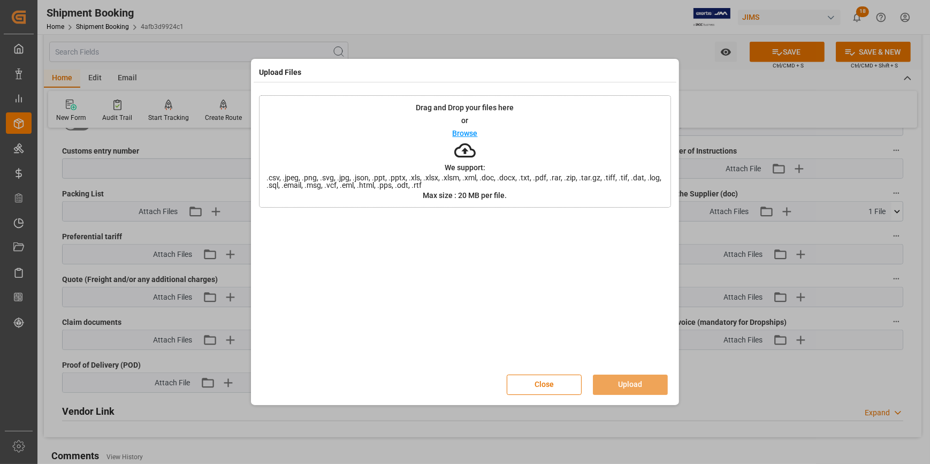
click at [468, 134] on p "Browse" at bounding box center [465, 133] width 25 height 7
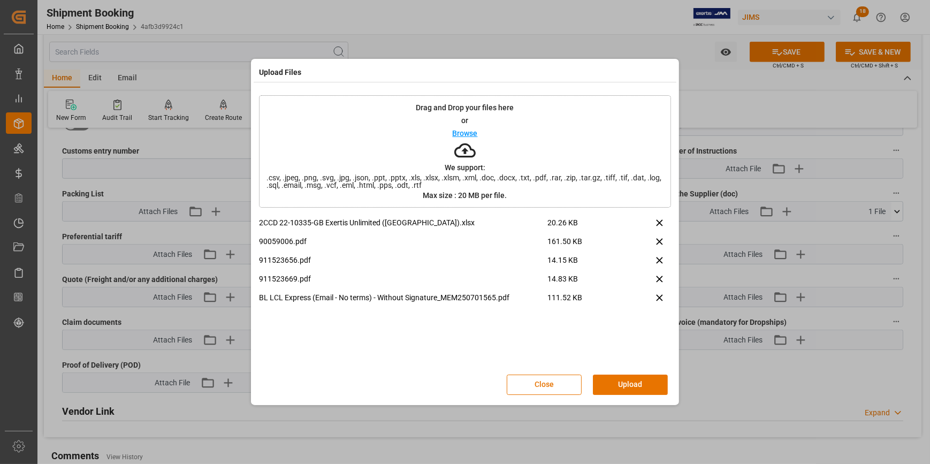
click at [650, 394] on button "Upload" at bounding box center [630, 385] width 75 height 20
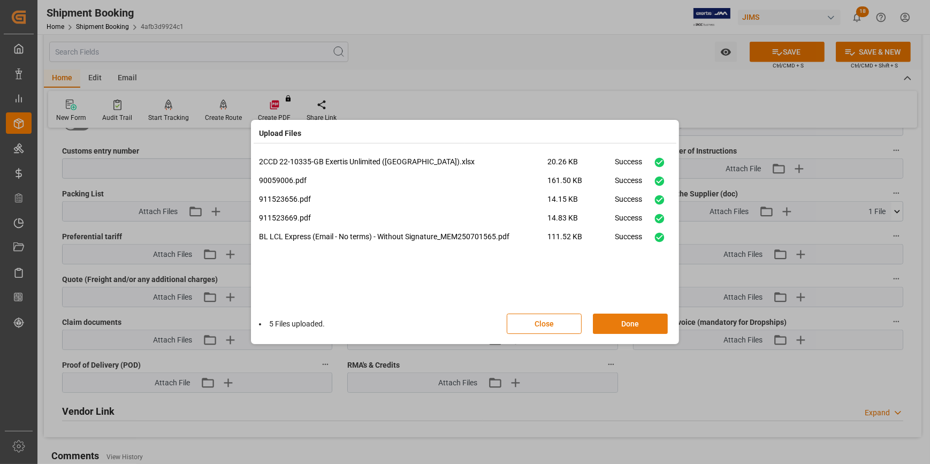
click at [633, 317] on button "Done" at bounding box center [630, 324] width 75 height 20
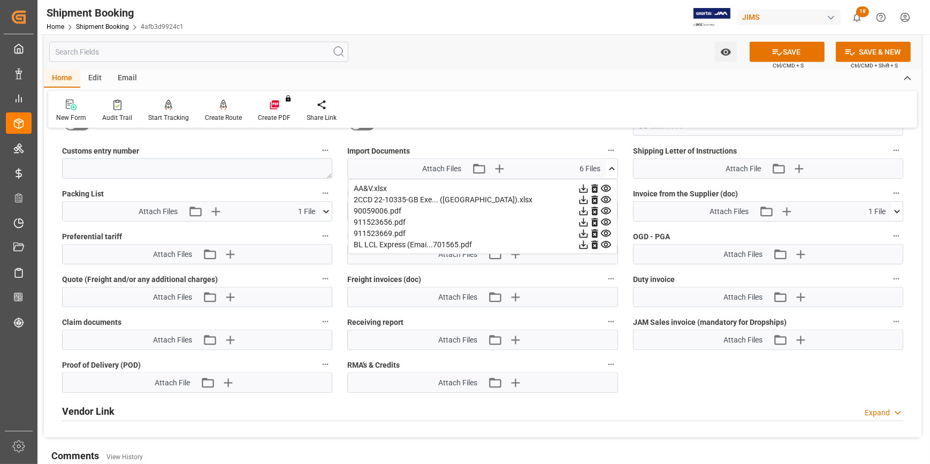
click at [612, 165] on icon at bounding box center [612, 168] width 11 height 11
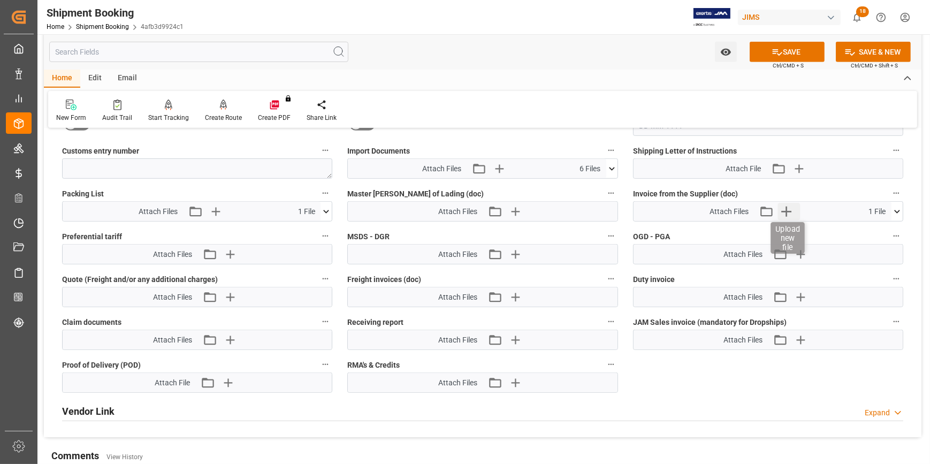
click at [784, 209] on icon "button" at bounding box center [786, 211] width 17 height 17
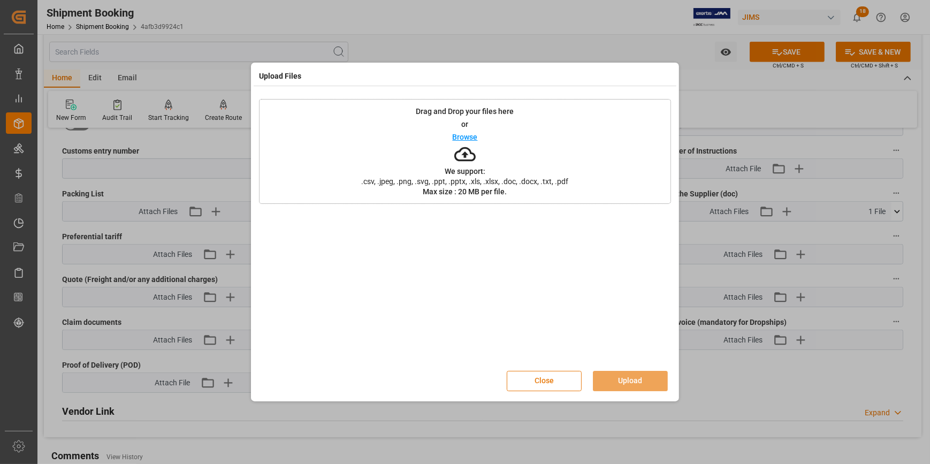
click at [572, 382] on button "Close" at bounding box center [544, 381] width 75 height 20
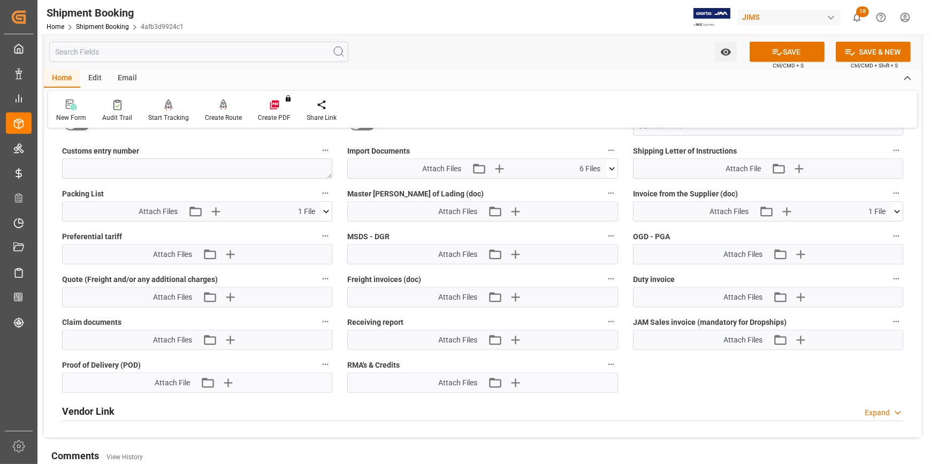
click at [899, 211] on icon at bounding box center [897, 211] width 11 height 11
click at [875, 230] on icon at bounding box center [868, 231] width 11 height 11
click at [804, 208] on icon "button" at bounding box center [800, 211] width 17 height 17
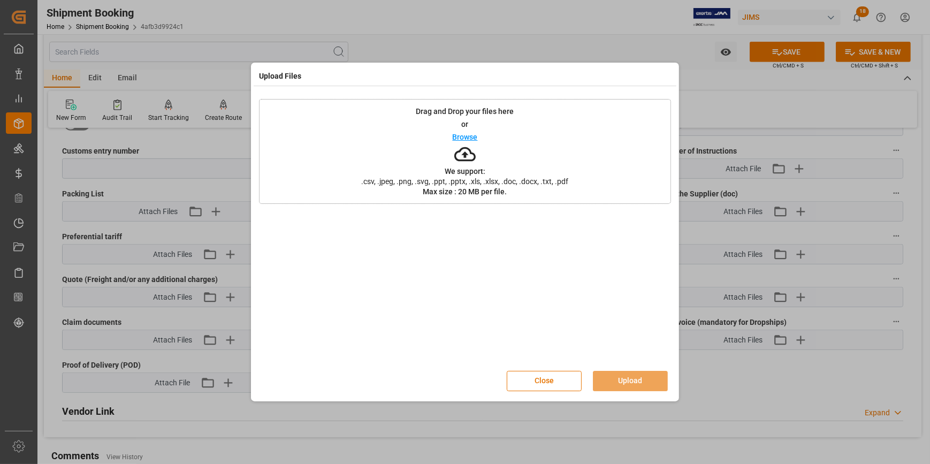
click at [473, 138] on p "Browse" at bounding box center [465, 136] width 25 height 7
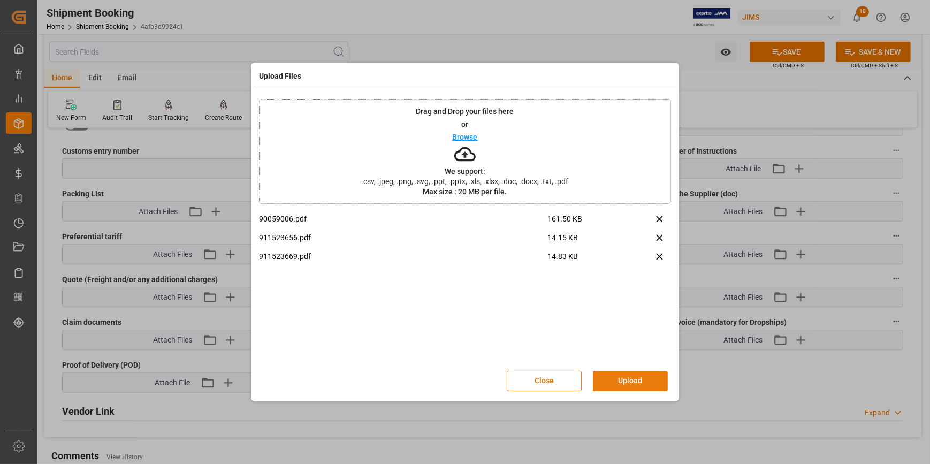
click at [635, 374] on button "Upload" at bounding box center [630, 381] width 75 height 20
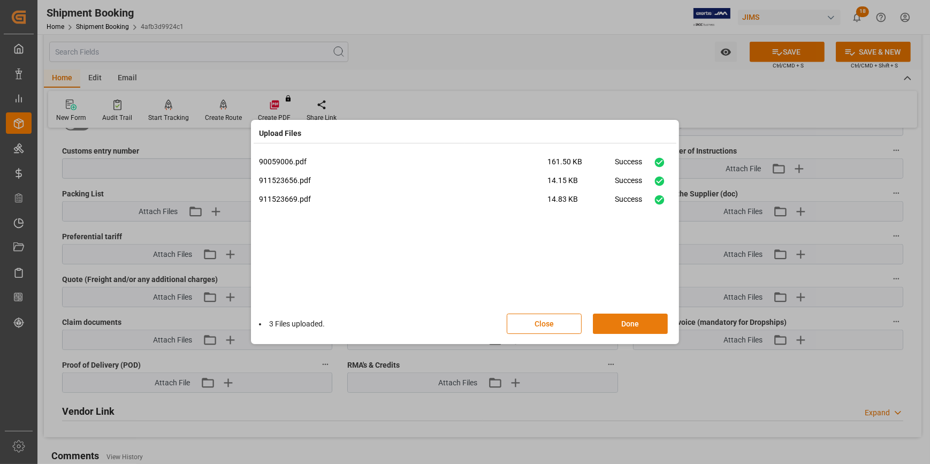
click at [624, 325] on button "Done" at bounding box center [630, 324] width 75 height 20
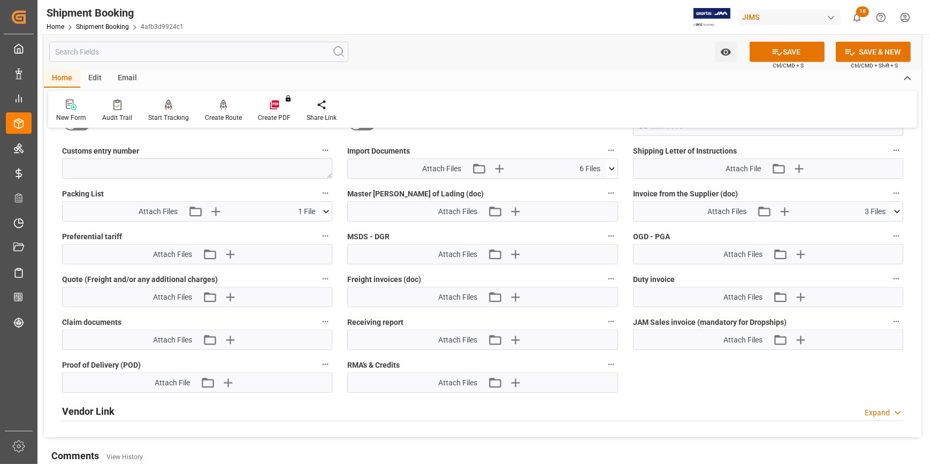
click at [328, 213] on icon at bounding box center [326, 211] width 11 height 11
click at [326, 210] on icon at bounding box center [326, 211] width 11 height 11
click at [782, 51] on button "SAVE" at bounding box center [787, 52] width 75 height 20
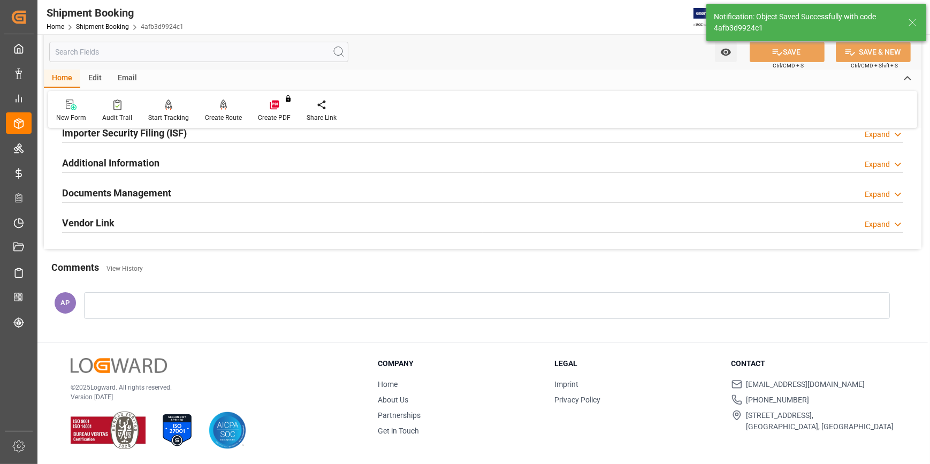
scroll to position [153, 0]
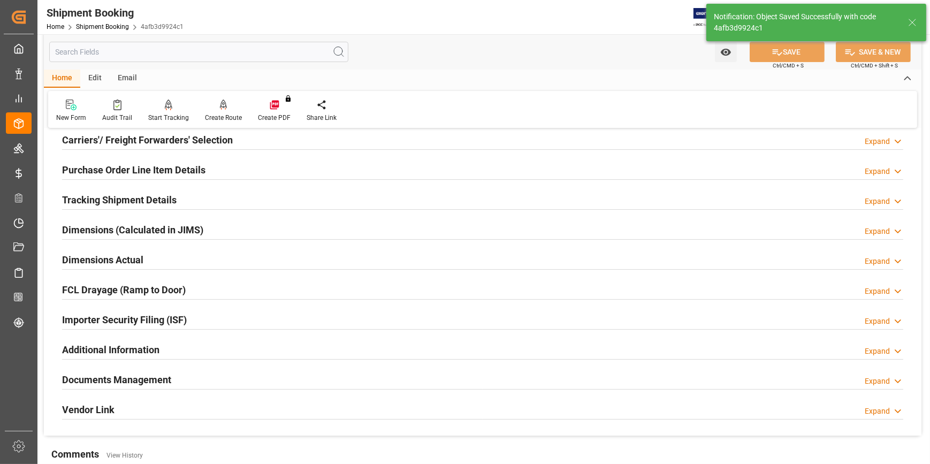
click at [220, 371] on div "Documents Management Expand" at bounding box center [483, 379] width 842 height 20
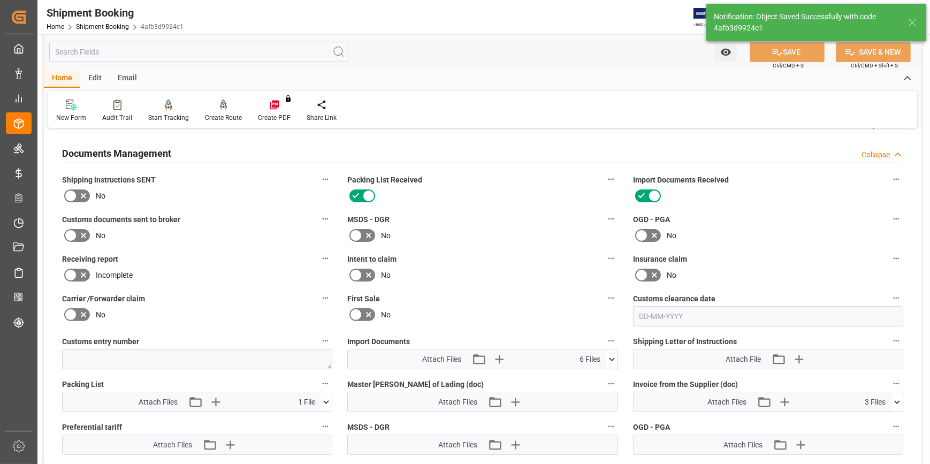
scroll to position [375, 0]
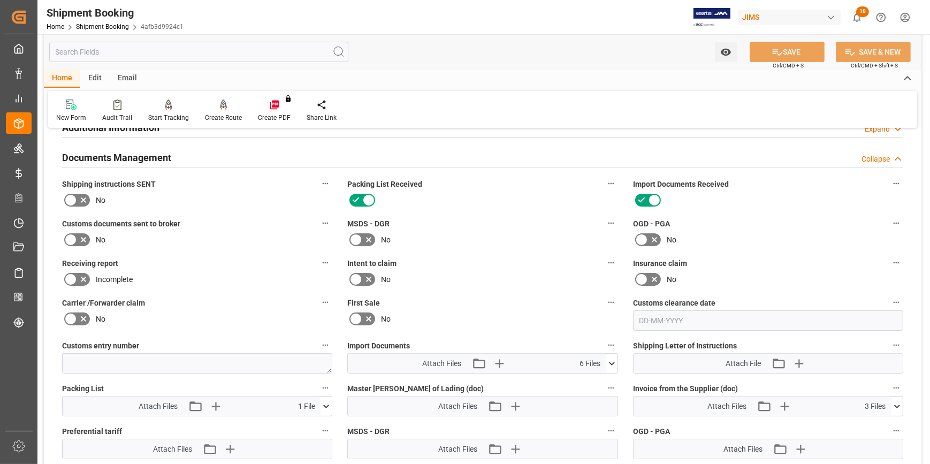
click at [86, 233] on icon at bounding box center [83, 239] width 13 height 13
click at [0, 0] on input "checkbox" at bounding box center [0, 0] width 0 height 0
click at [785, 46] on button "SAVE" at bounding box center [787, 52] width 75 height 20
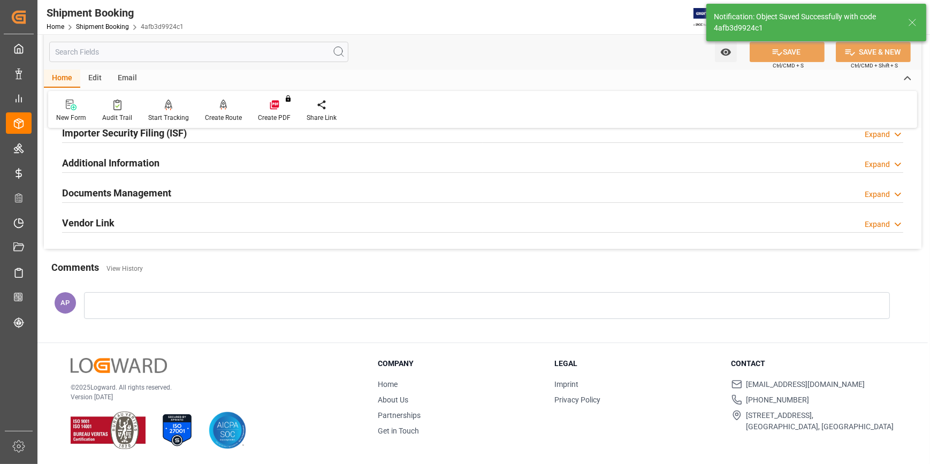
scroll to position [338, 0]
